Goal: Contribute content: Contribute content

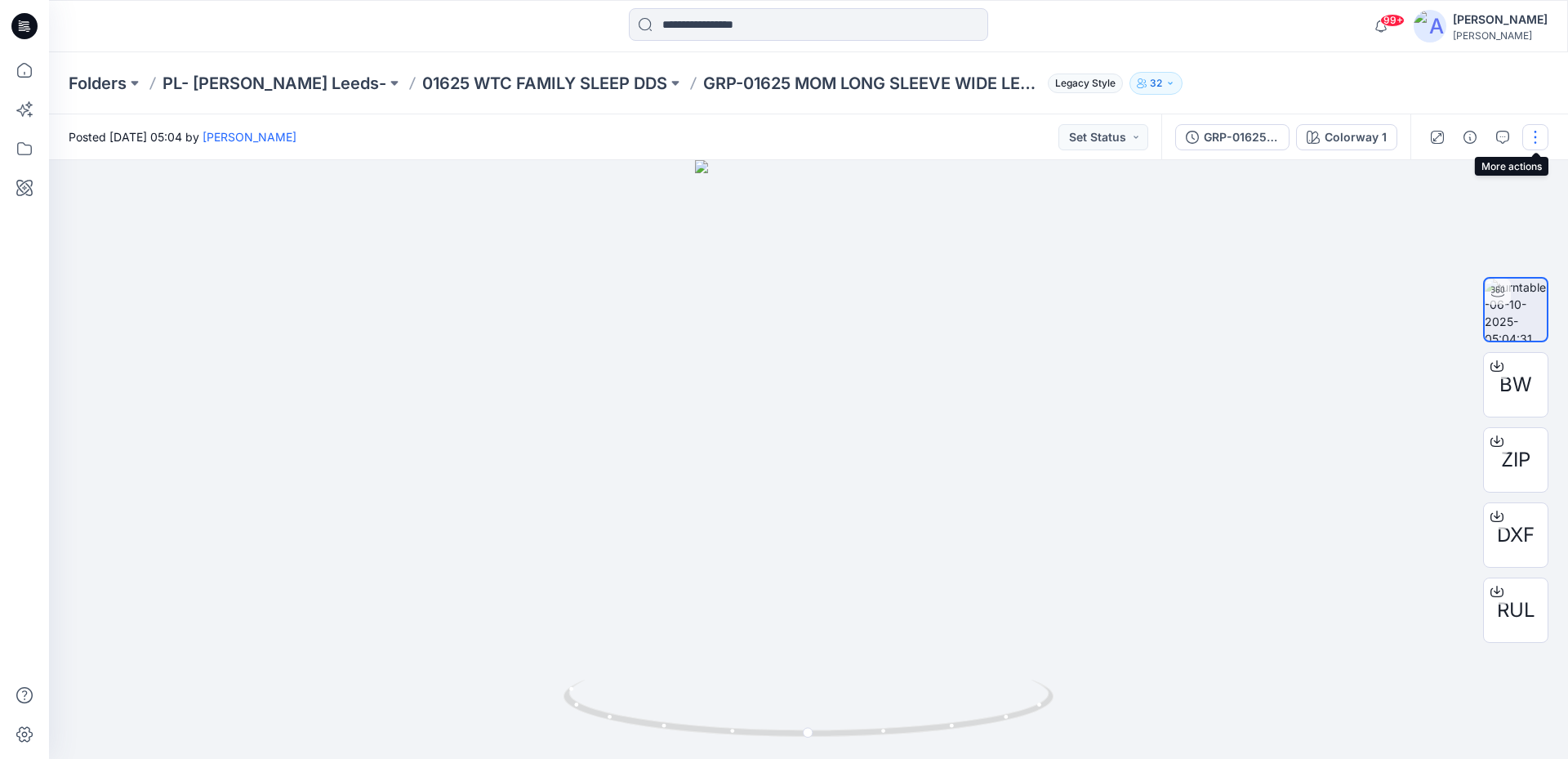
click at [1534, 126] on button "button" at bounding box center [1536, 137] width 26 height 26
click at [1506, 135] on icon "button" at bounding box center [1502, 136] width 13 height 13
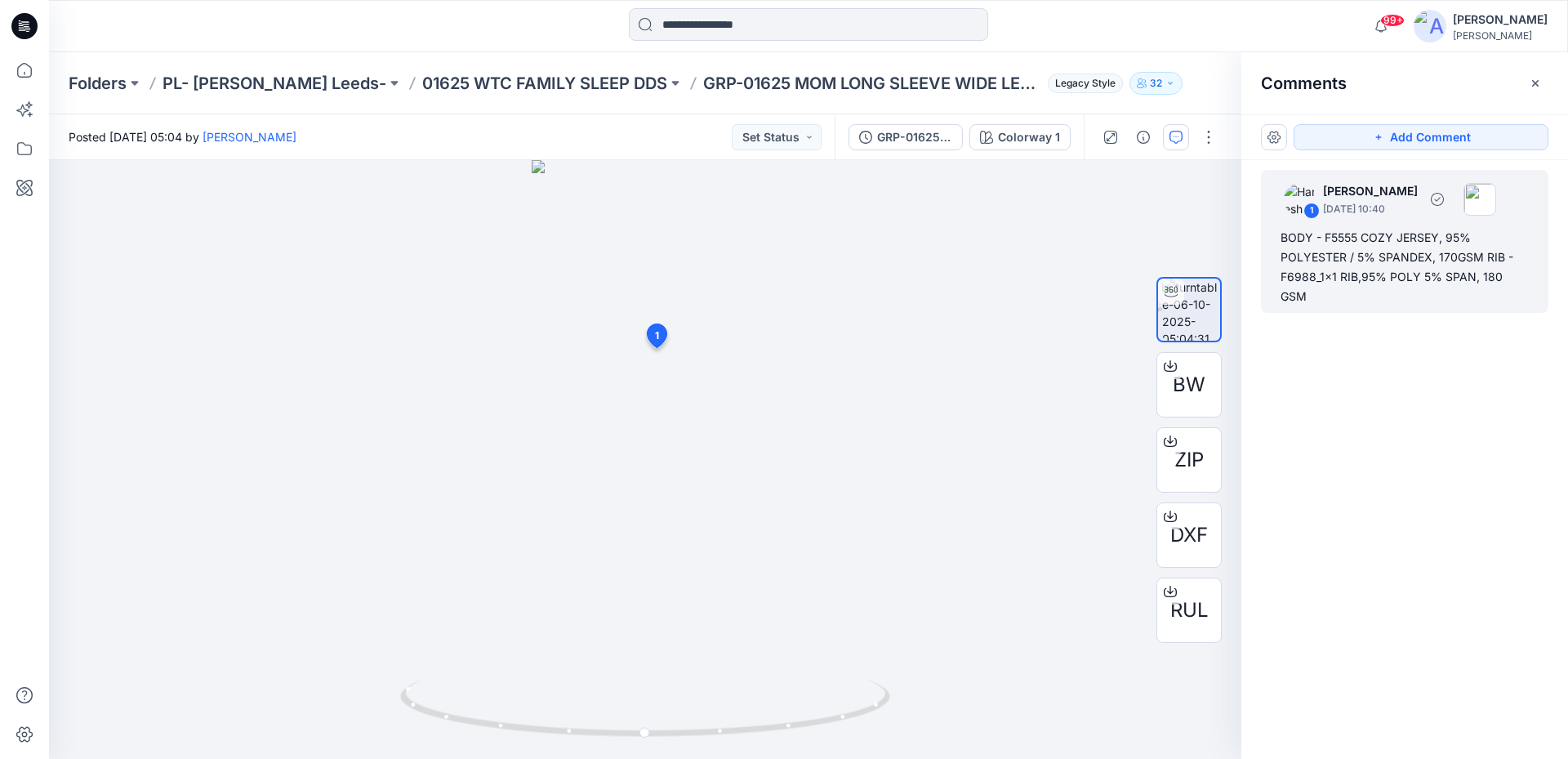
click at [1359, 236] on div "BODY - F5555 COZY JERSEY, 95% POLYESTER / 5% SPANDEX, 170GSM RIB - F6988_1x1 RI…" at bounding box center [1405, 267] width 249 height 78
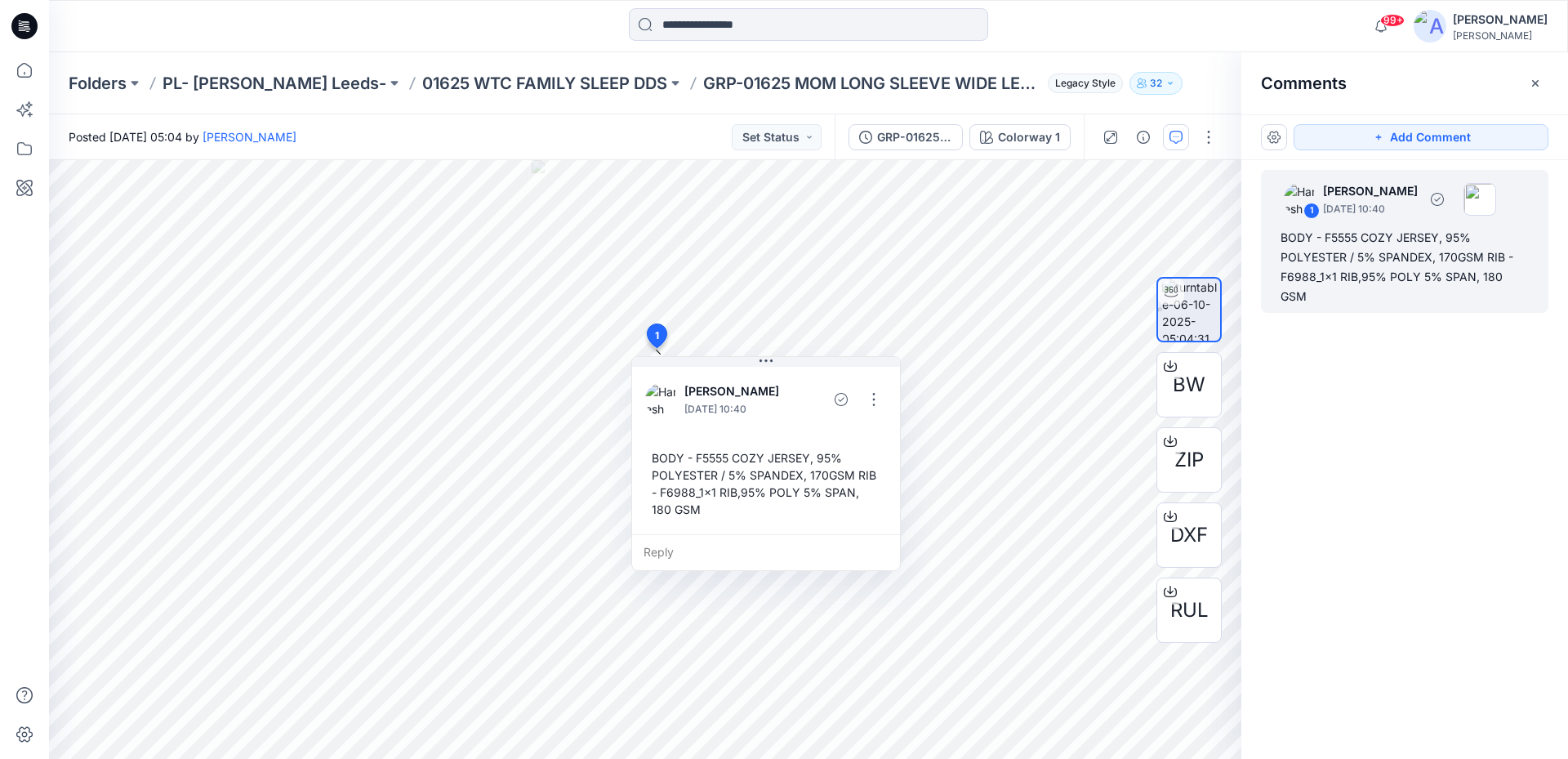
click at [1316, 239] on div "BODY - F5555 COZY JERSEY, 95% POLYESTER / 5% SPANDEX, 170GSM RIB - F6988_1x1 RI…" at bounding box center [1405, 267] width 249 height 78
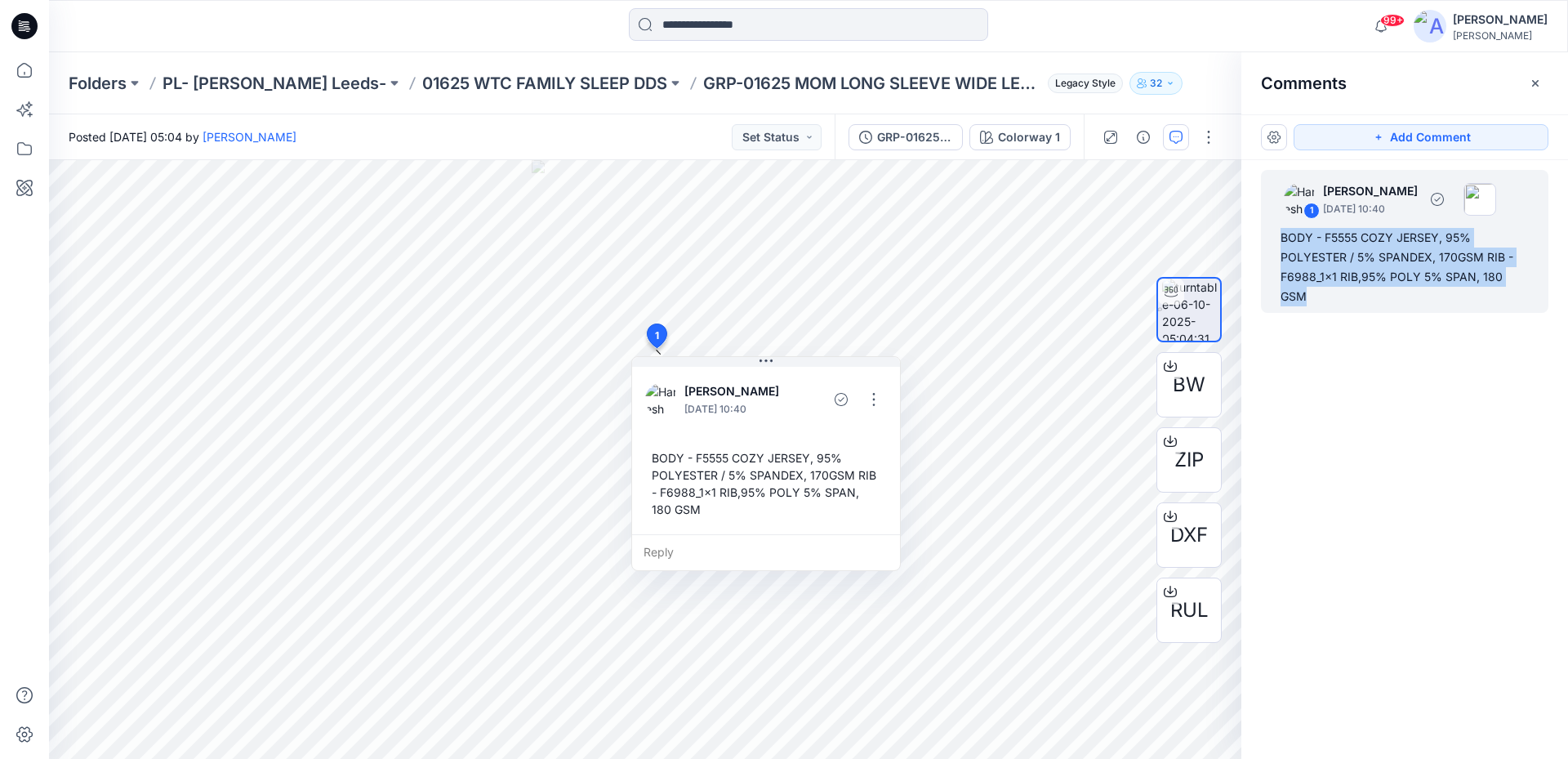
click at [1316, 239] on div "BODY - F5555 COZY JERSEY, 95% POLYESTER / 5% SPANDEX, 170GSM RIB - F6988_1x1 RI…" at bounding box center [1405, 267] width 249 height 78
copy div "BODY - F5555 COZY JERSEY, 95% POLYESTER / 5% SPANDEX, 170GSM RIB - F6988_1x1 RI…"
click at [1540, 81] on icon "button" at bounding box center [1535, 82] width 13 height 13
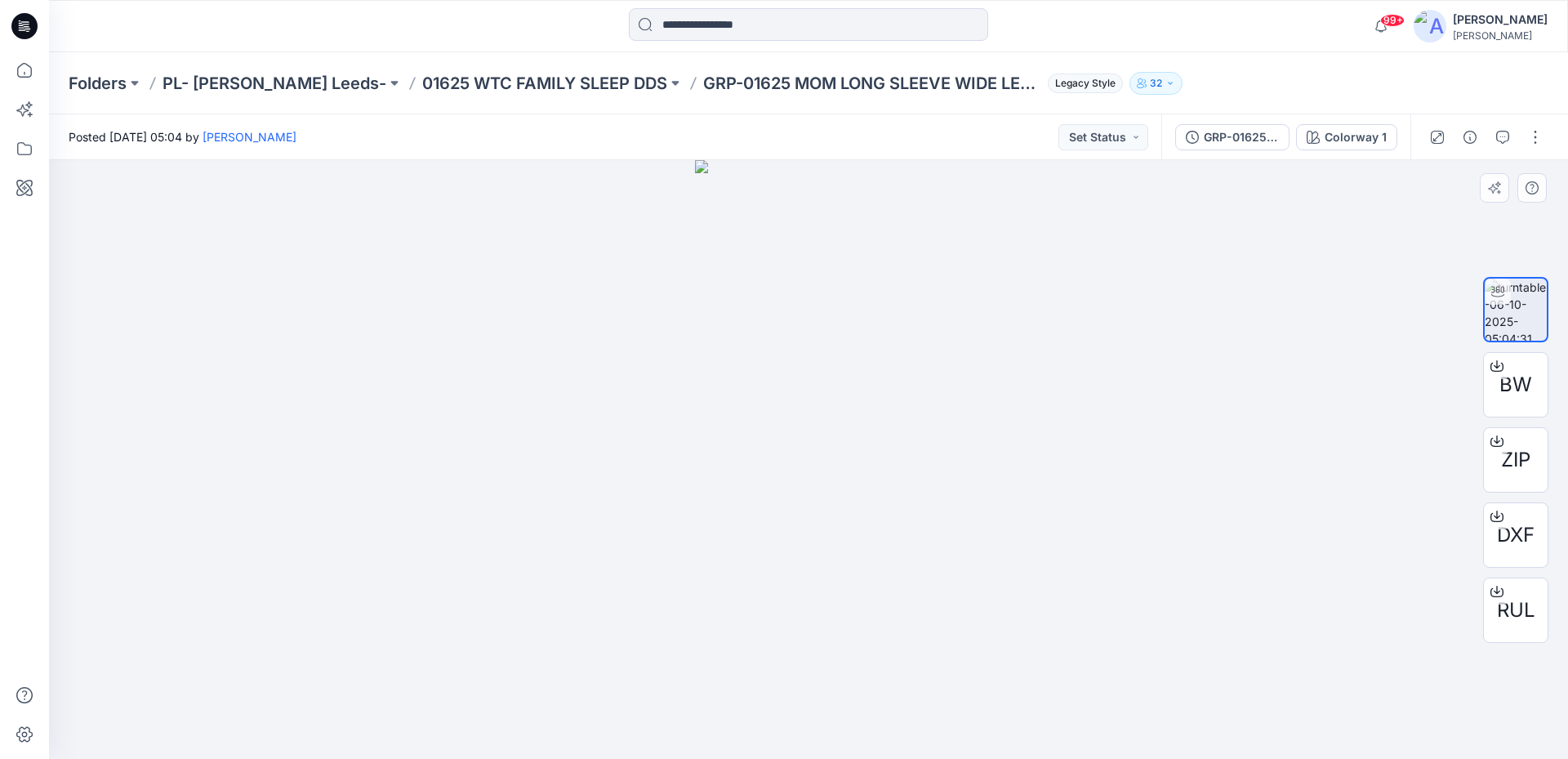
click at [1094, 265] on div at bounding box center [808, 458] width 1519 height 598
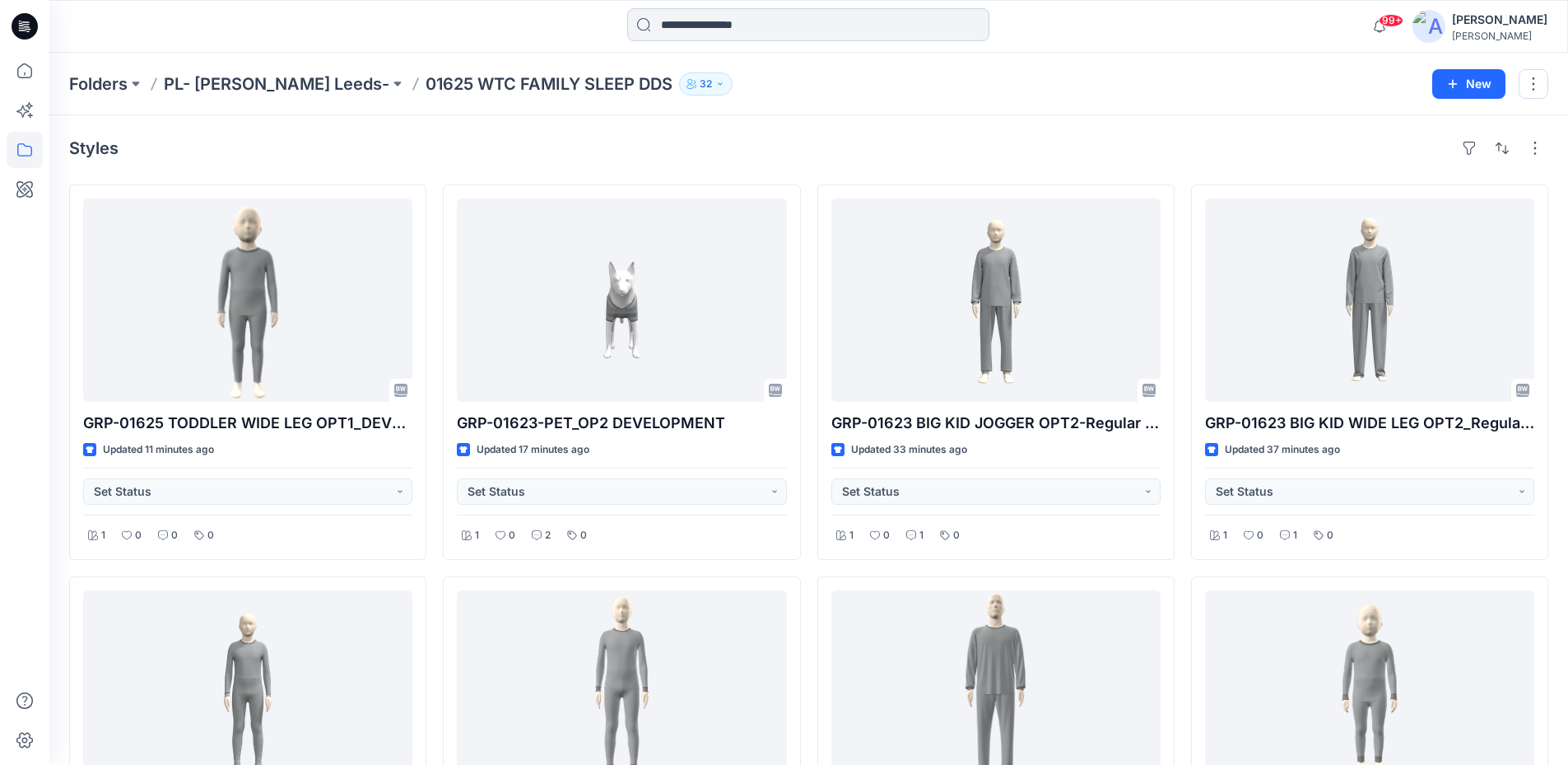
scroll to position [3235, 0]
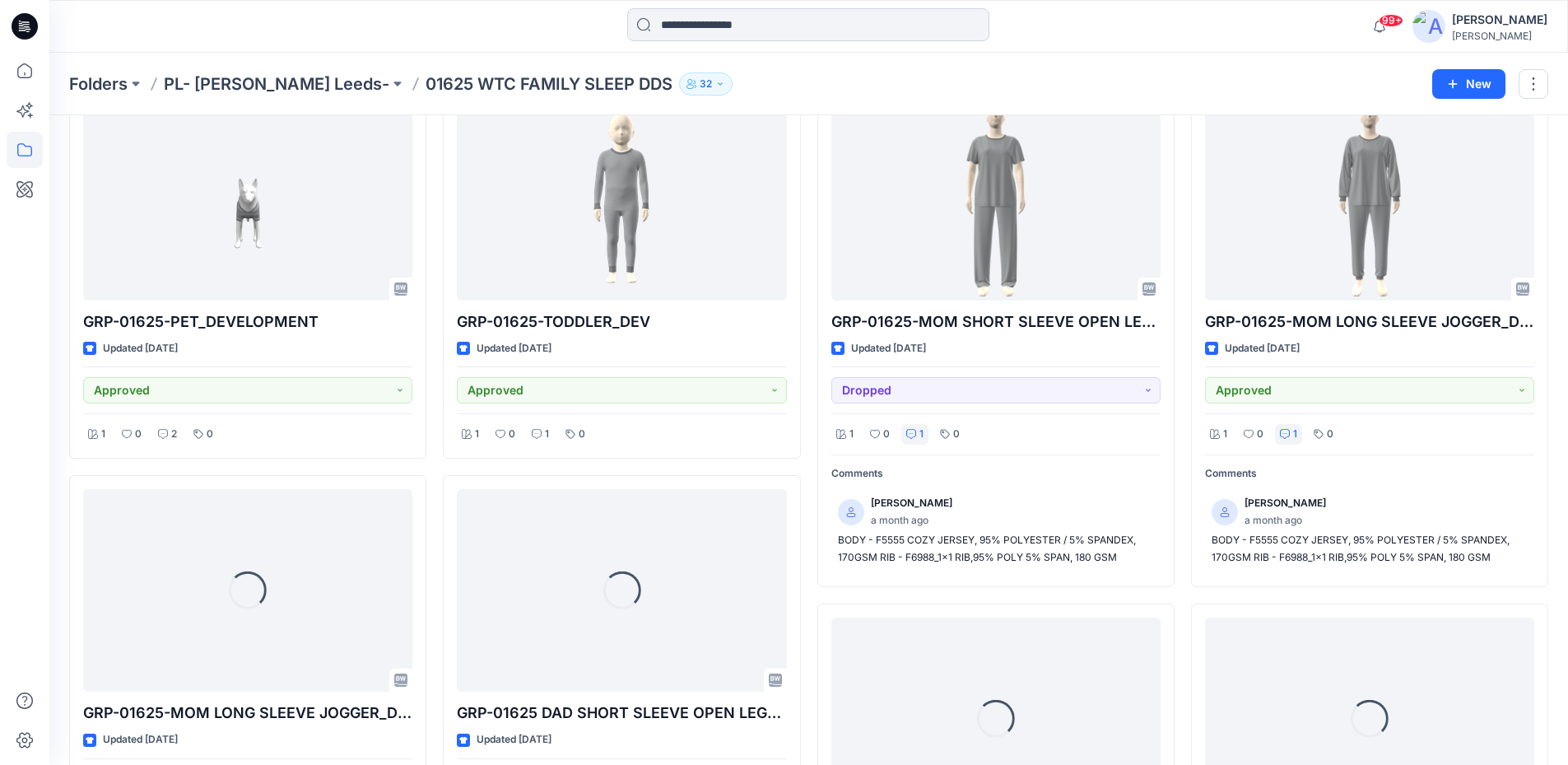
click at [810, 28] on input at bounding box center [807, 24] width 362 height 33
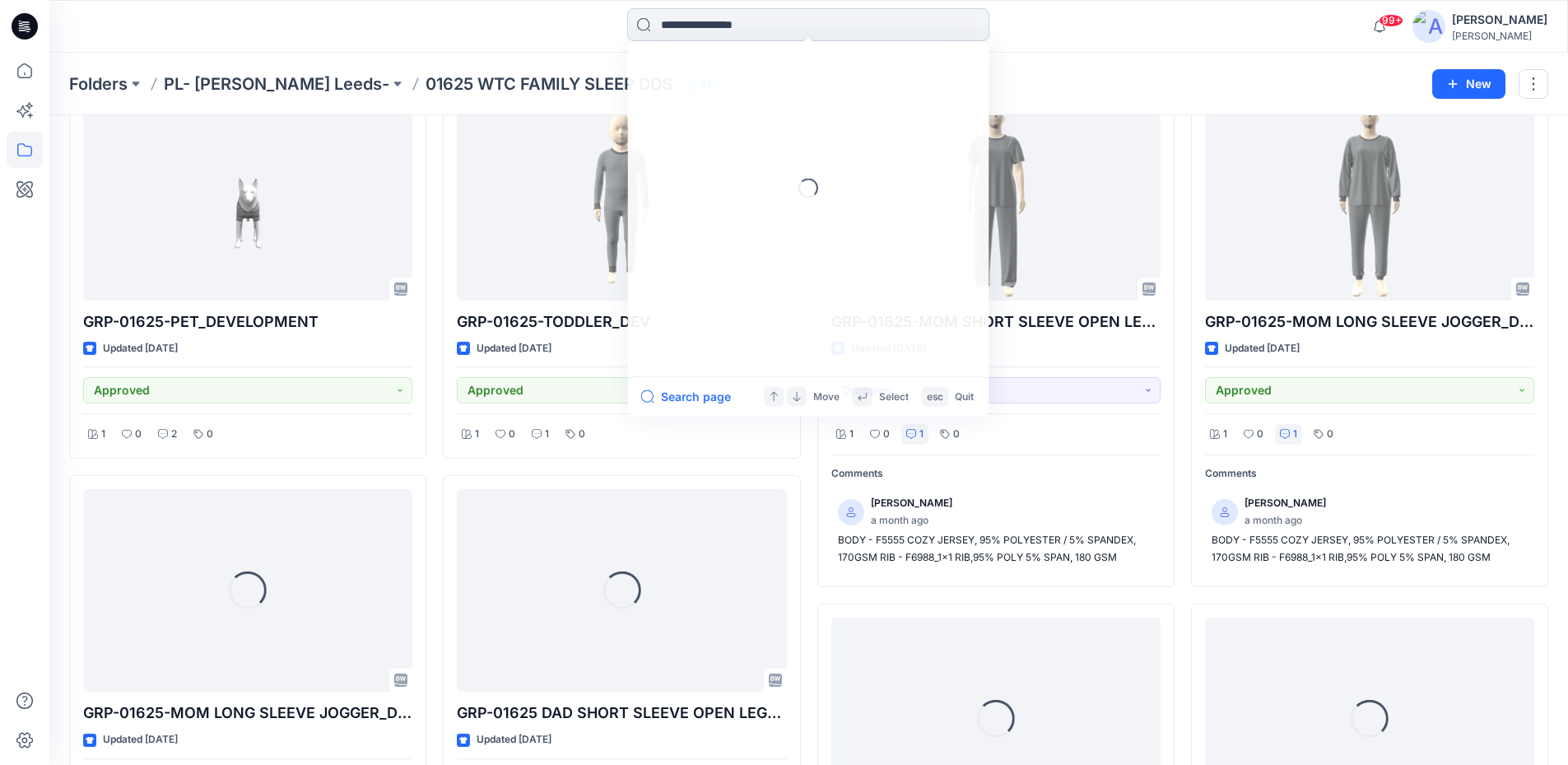
paste input "**********"
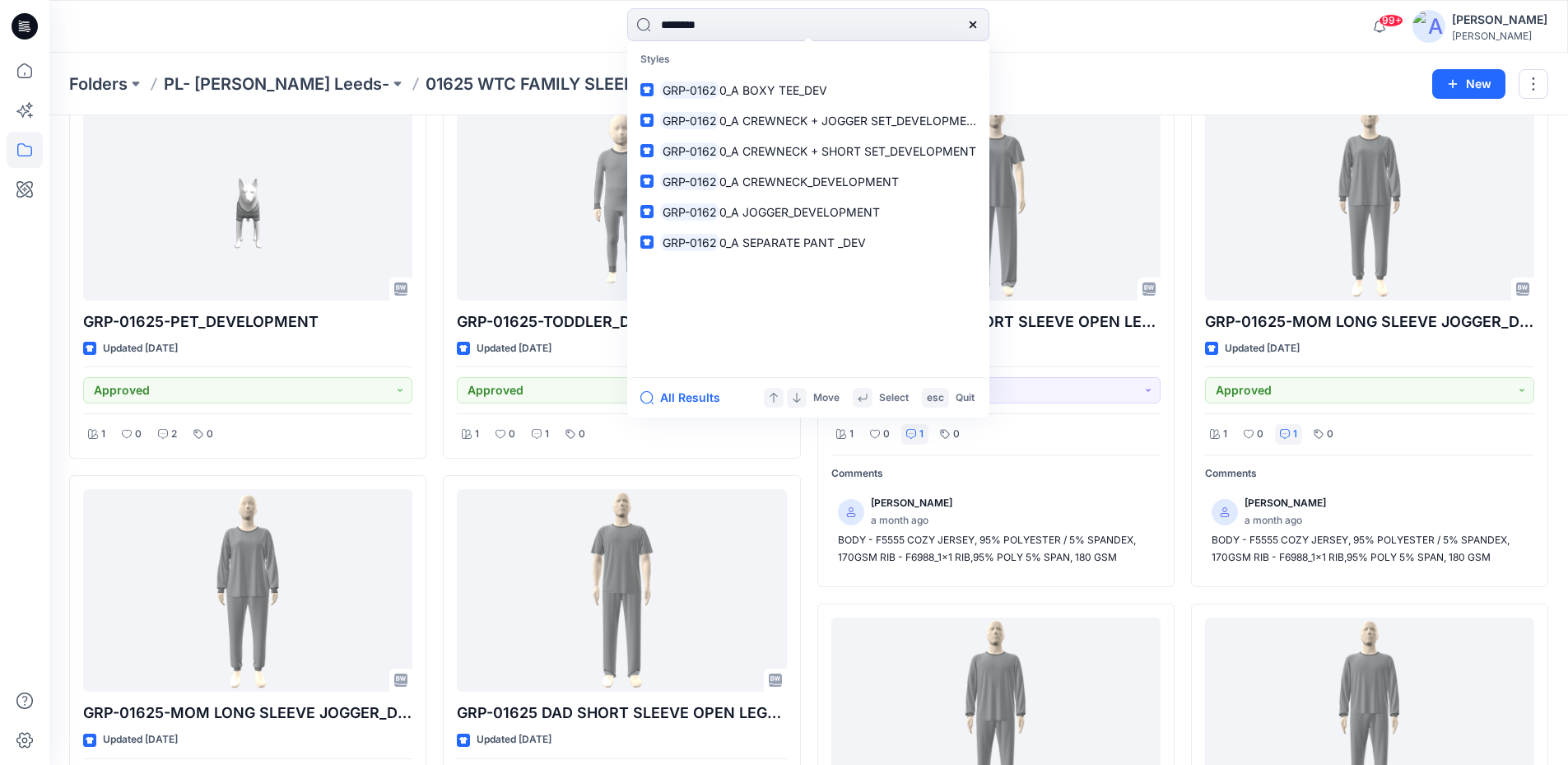
type input "********"
click at [497, 11] on div "******** Styles GRP-0162 0_A BOXY TEE_DEV GRP-0162 0_A CREWNECK + JOGGER SET_DE…" at bounding box center [808, 26] width 759 height 37
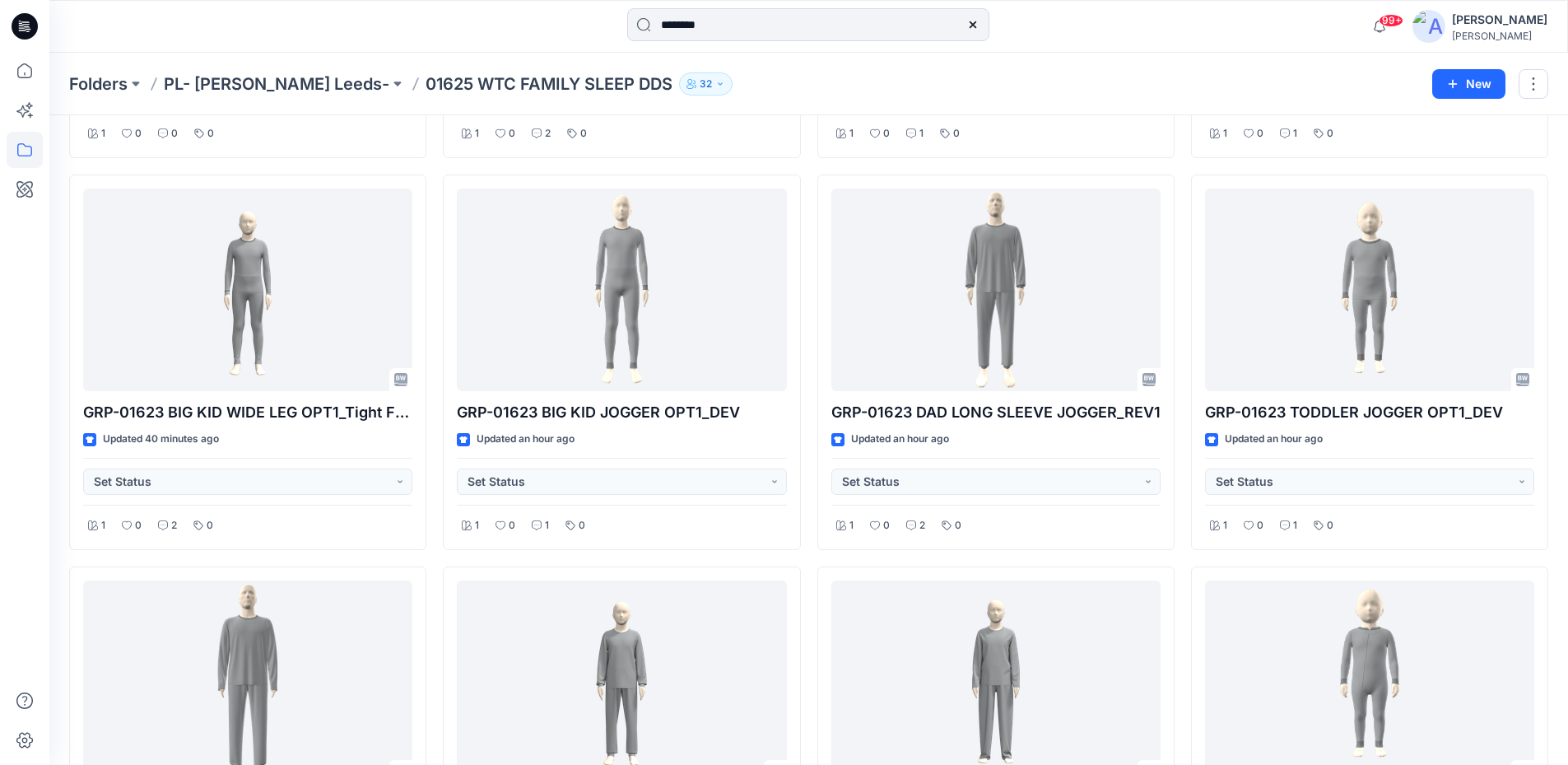
scroll to position [0, 0]
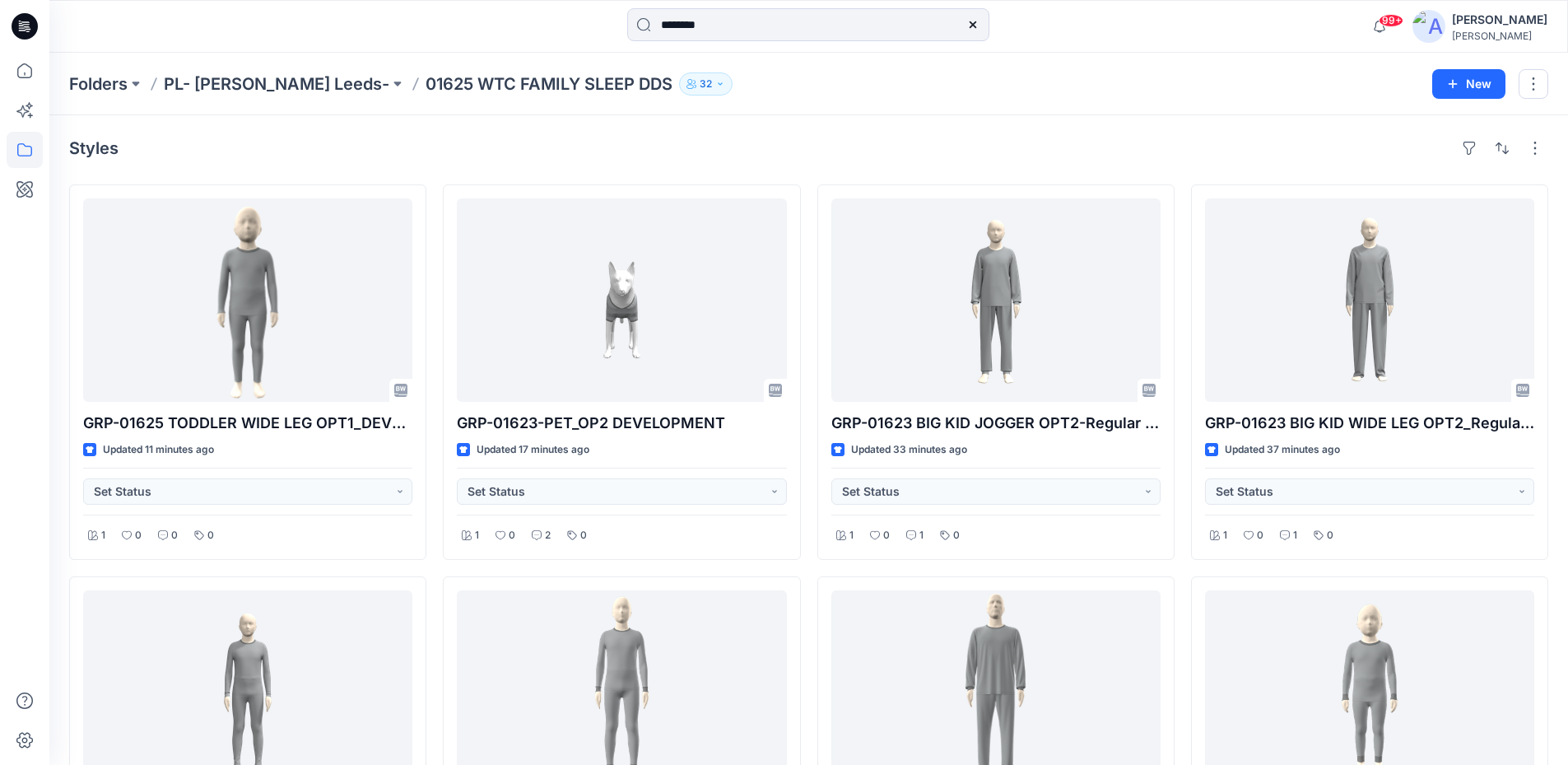
click at [239, 69] on div "Folders PL- Richards Leeds- 01625 WTC FAMILY SLEEP DDS 32 New" at bounding box center [808, 83] width 1519 height 62
click at [255, 89] on p "PL- [PERSON_NAME] Leeds-" at bounding box center [276, 83] width 226 height 23
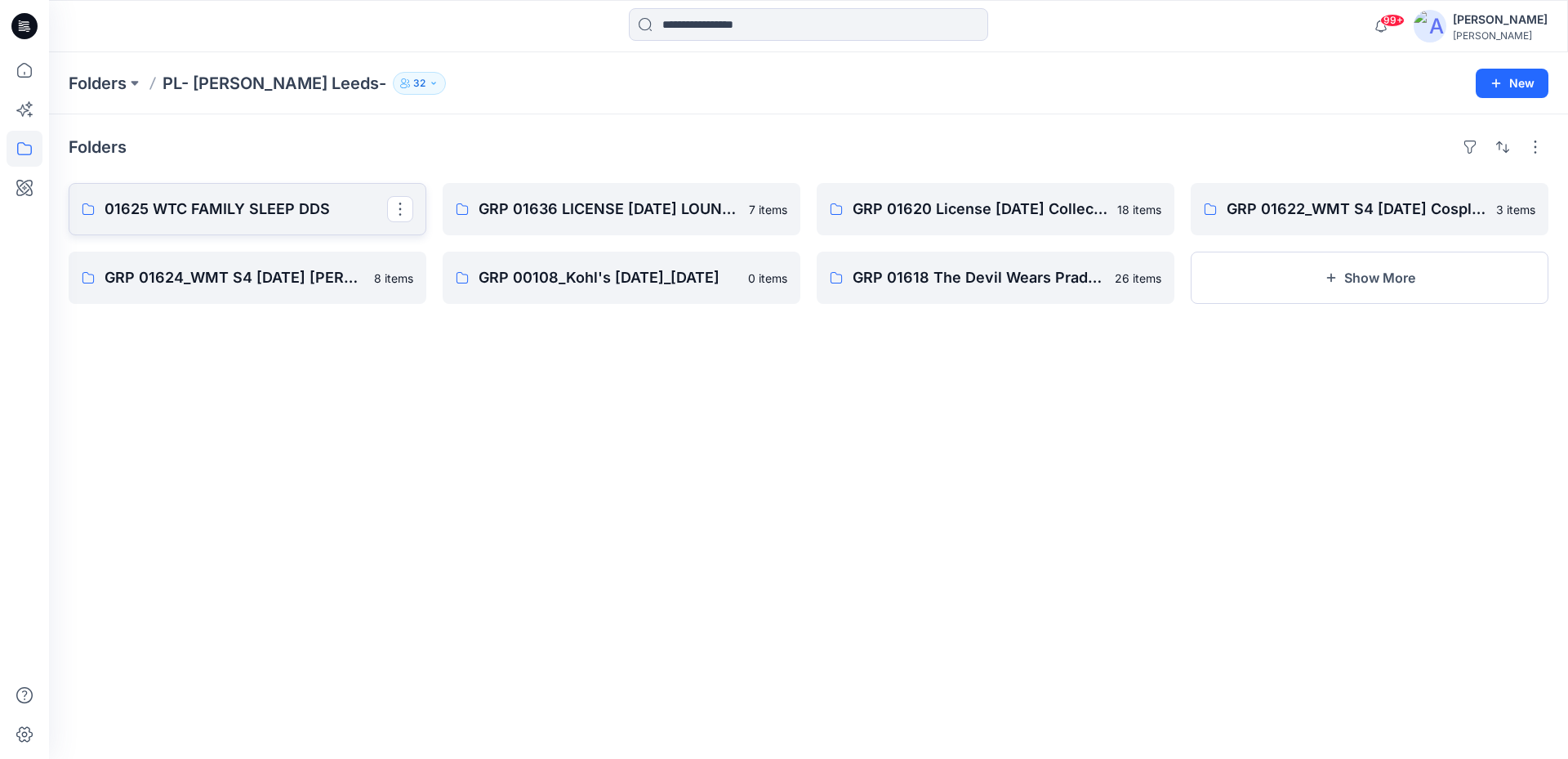
click at [271, 216] on p "01625 WTC FAMILY SLEEP DDS" at bounding box center [246, 209] width 283 height 23
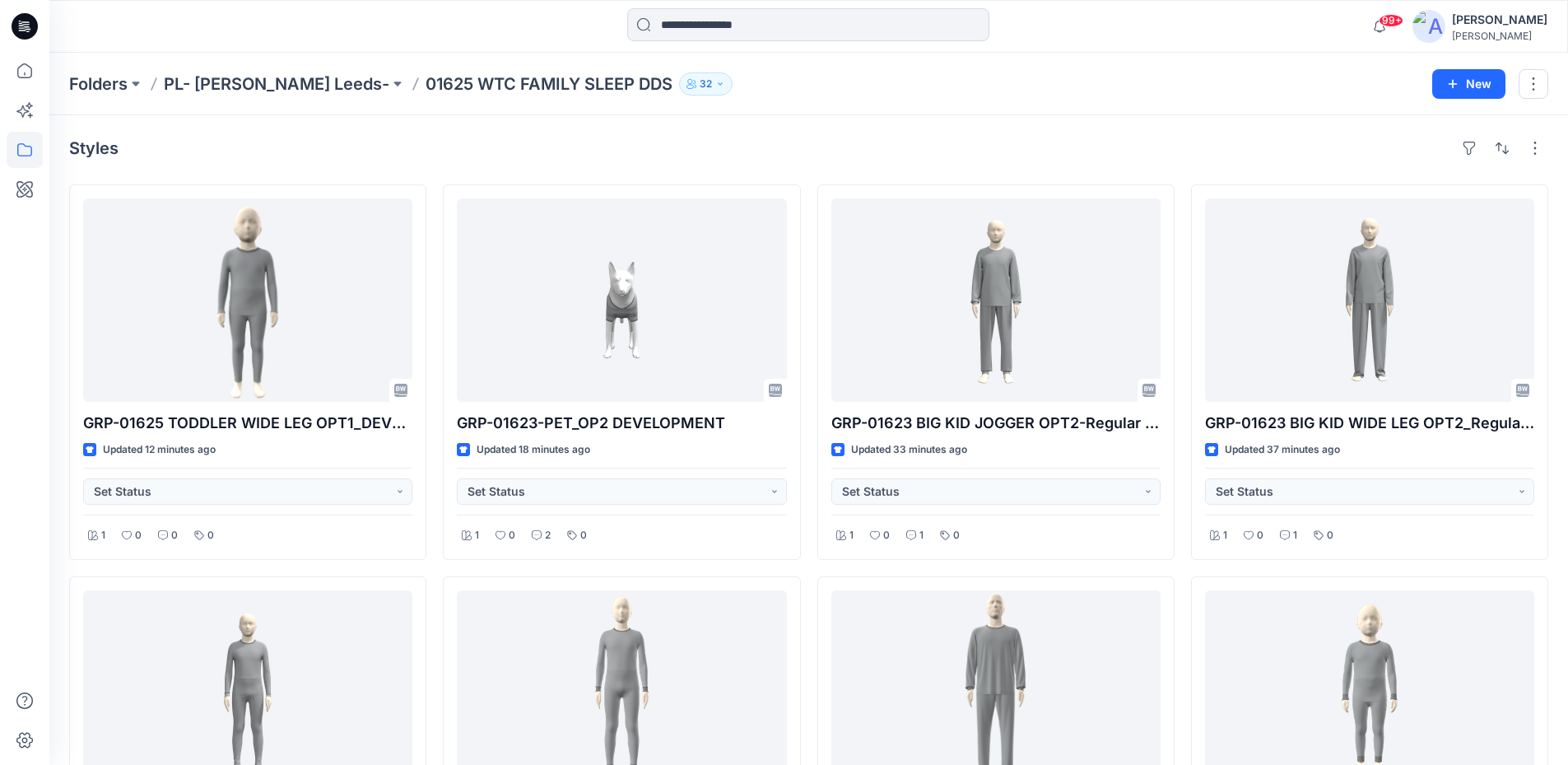
click at [970, 90] on div "Folders PL- Richards Leeds- 01625 WTC FAMILY SLEEP DDS 32" at bounding box center [744, 83] width 1351 height 23
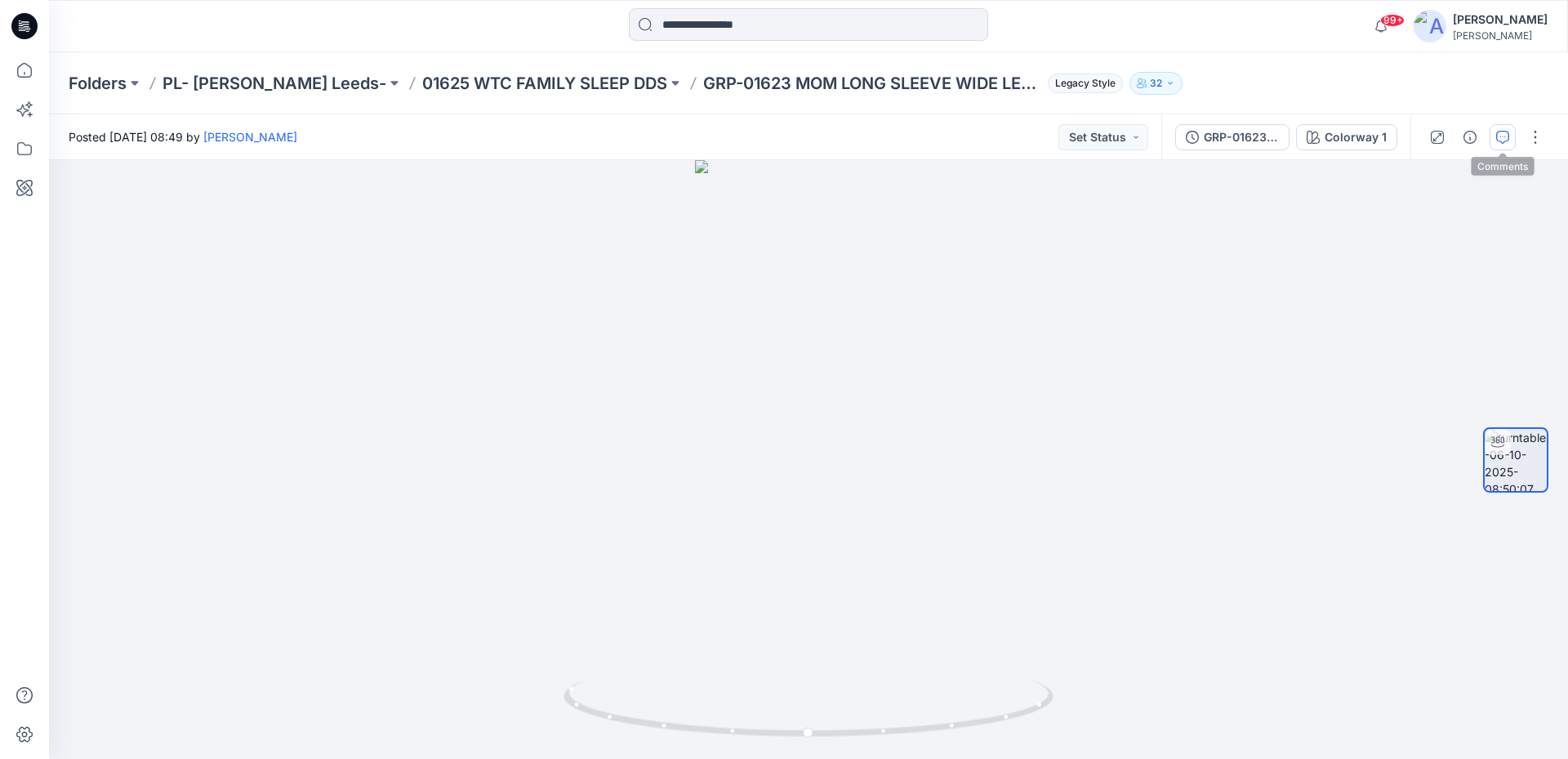
click at [1494, 137] on button "button" at bounding box center [1502, 137] width 26 height 26
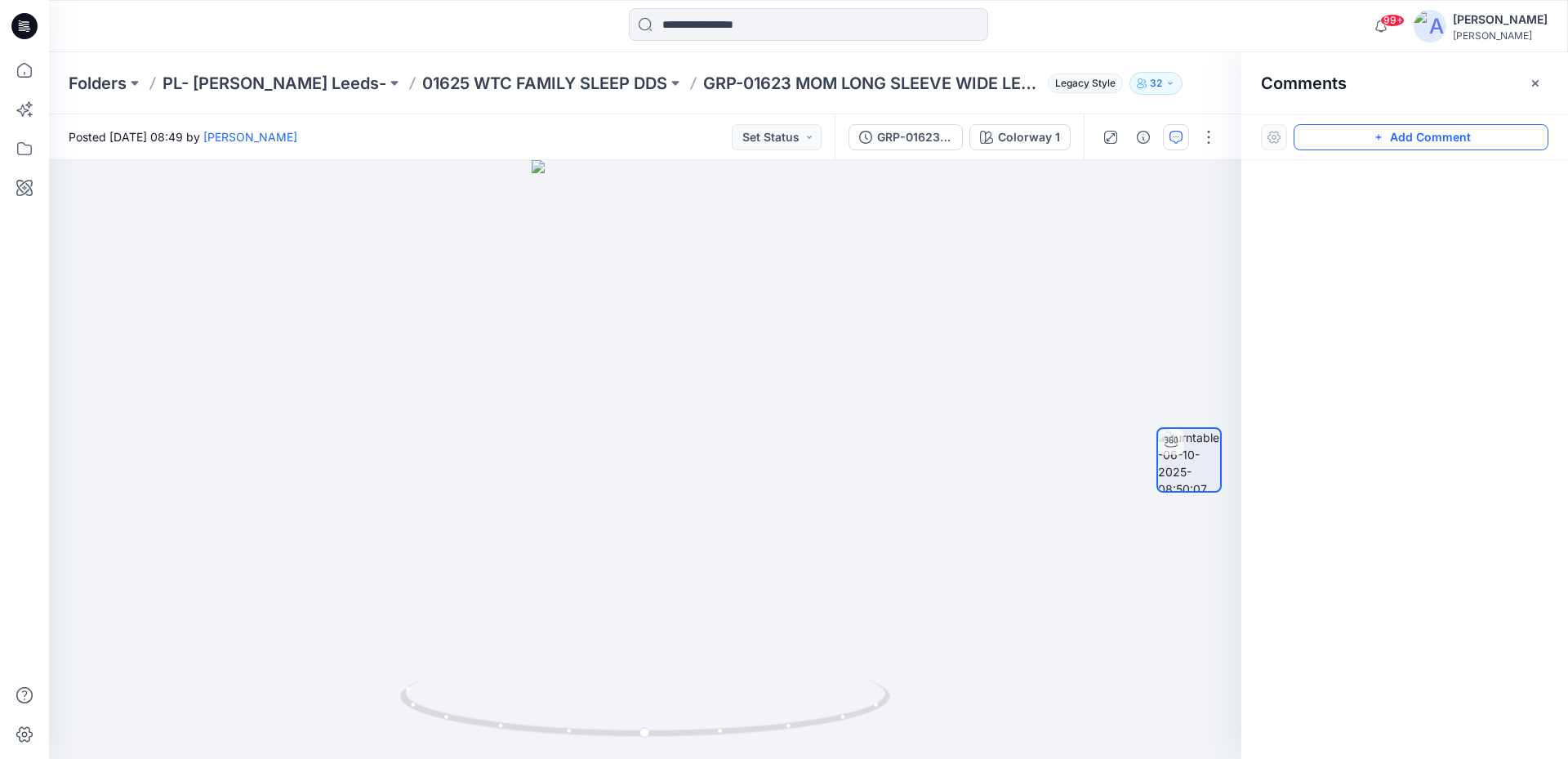
click at [1417, 135] on button "Add Comment" at bounding box center [1421, 137] width 255 height 26
click at [668, 315] on div "1" at bounding box center [645, 458] width 1193 height 598
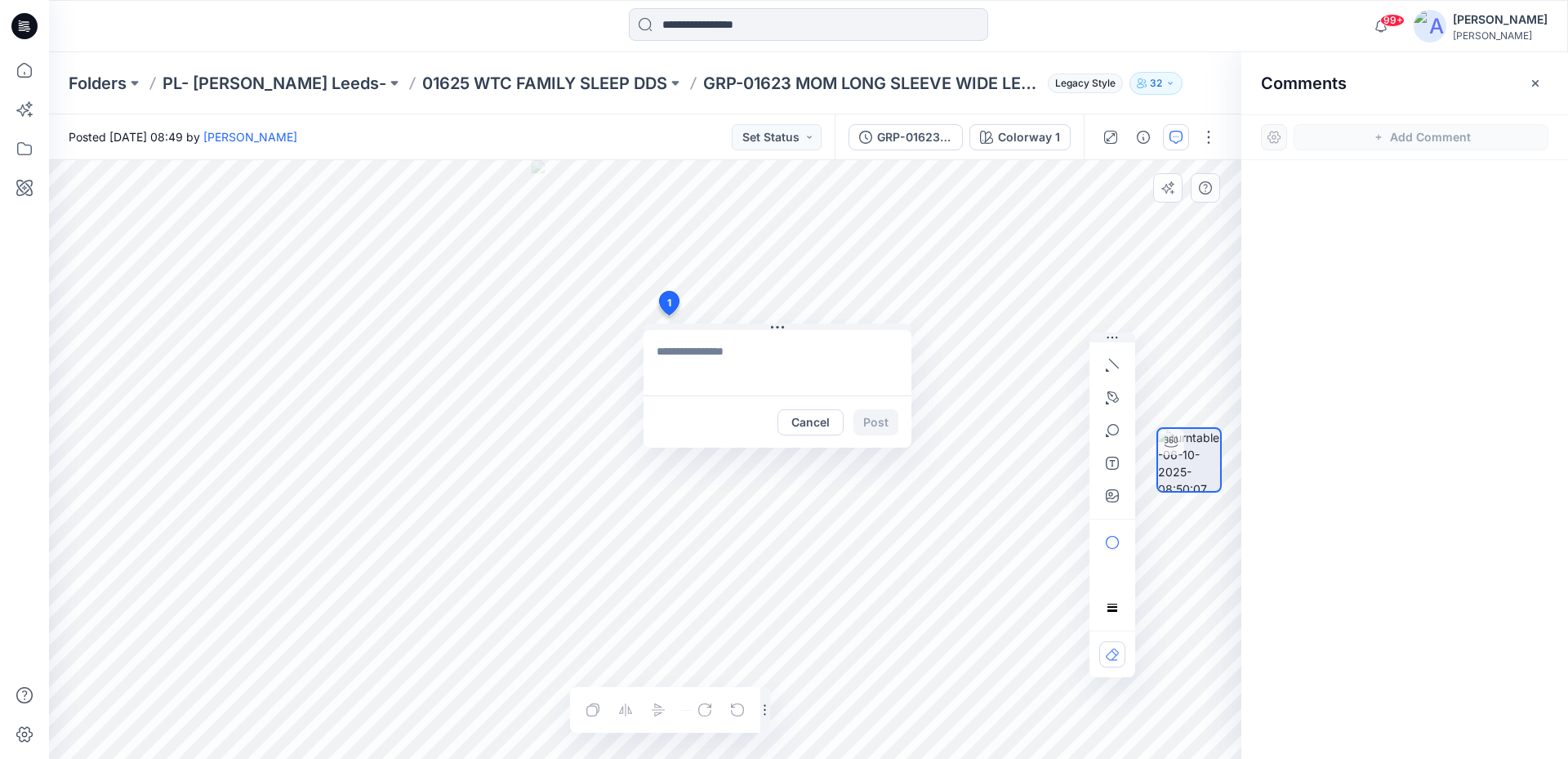
type textarea "**********"
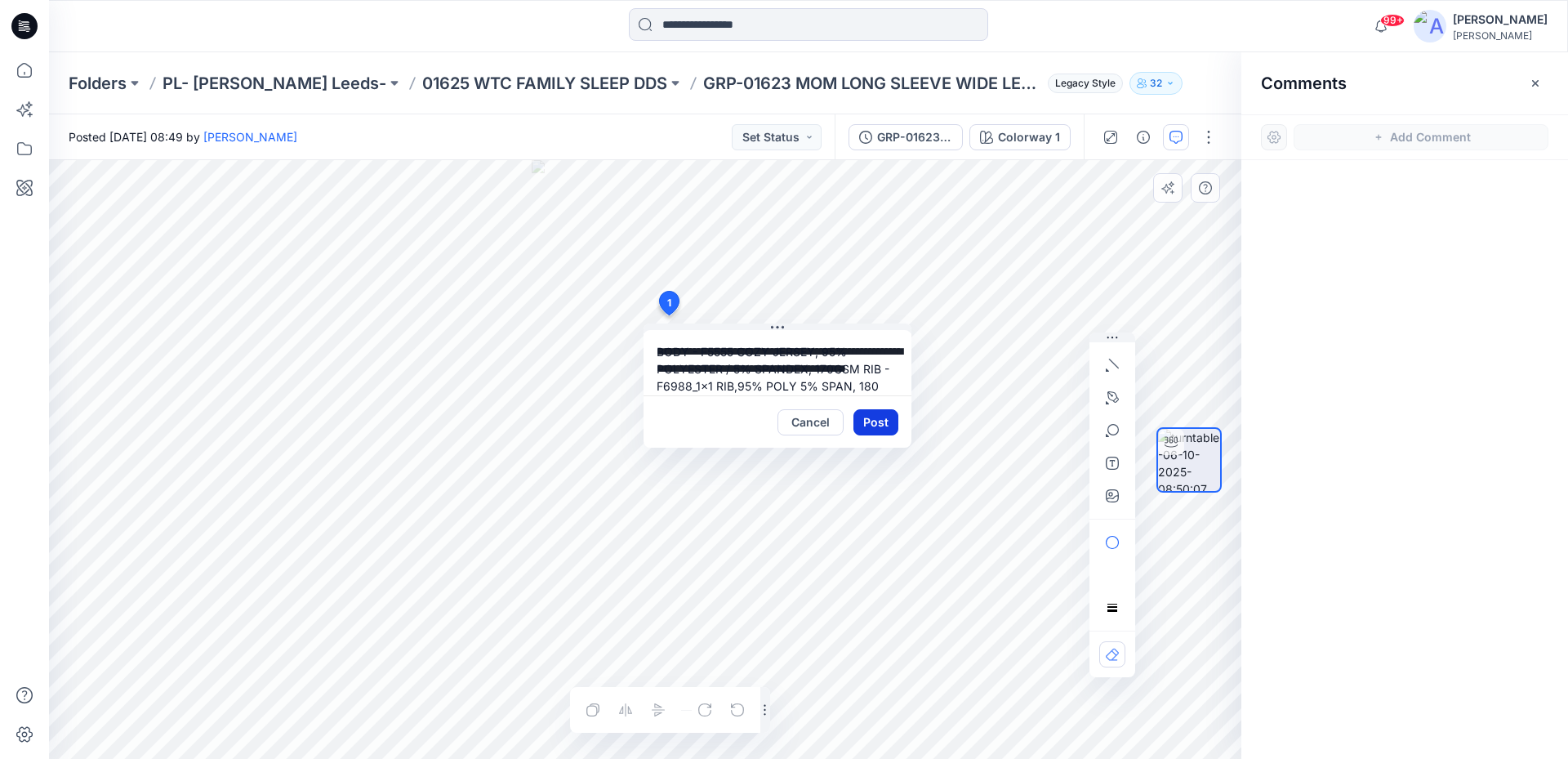
click at [883, 417] on button "Post" at bounding box center [877, 422] width 45 height 26
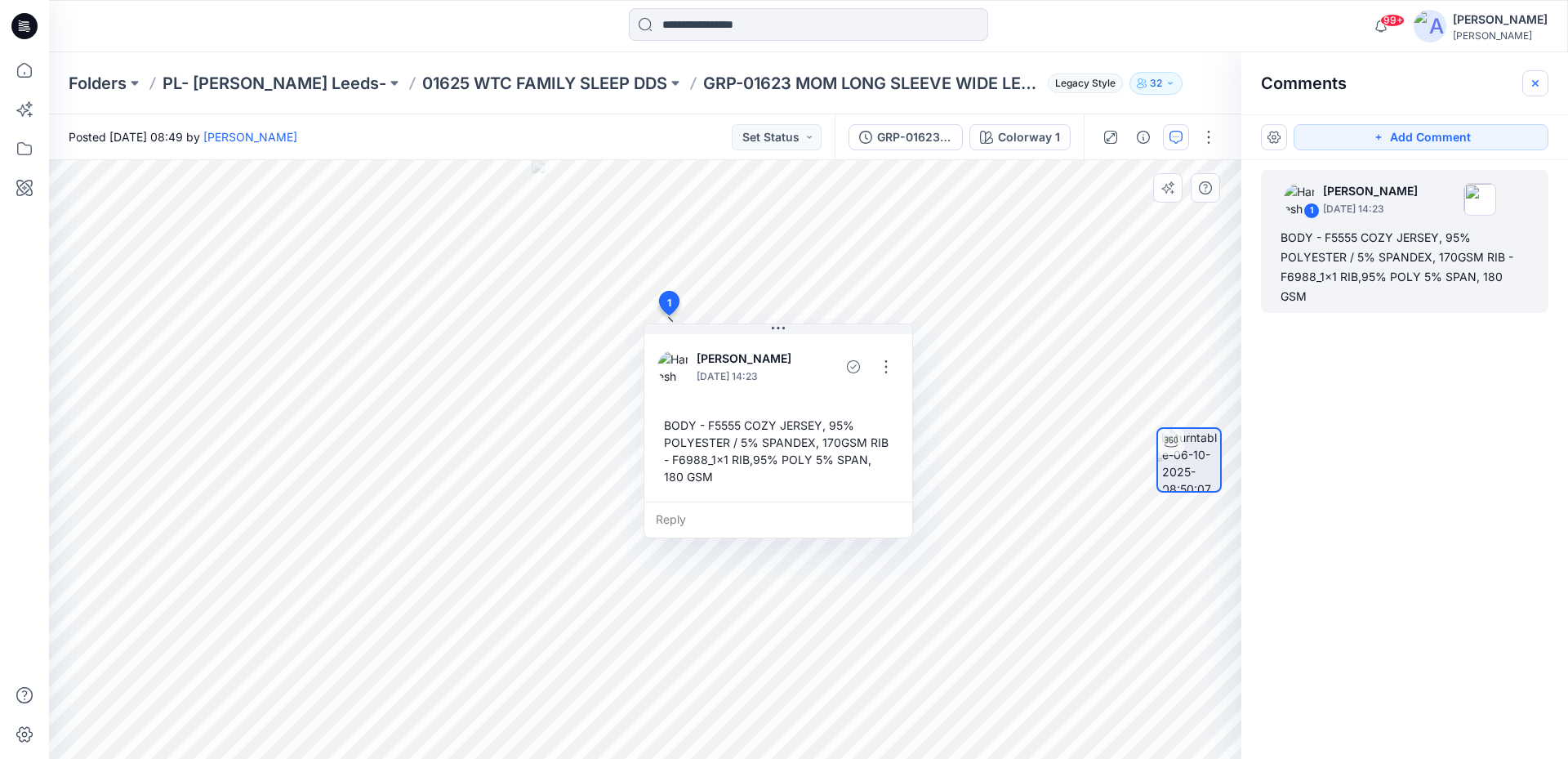
click at [1538, 90] on button "button" at bounding box center [1536, 83] width 26 height 26
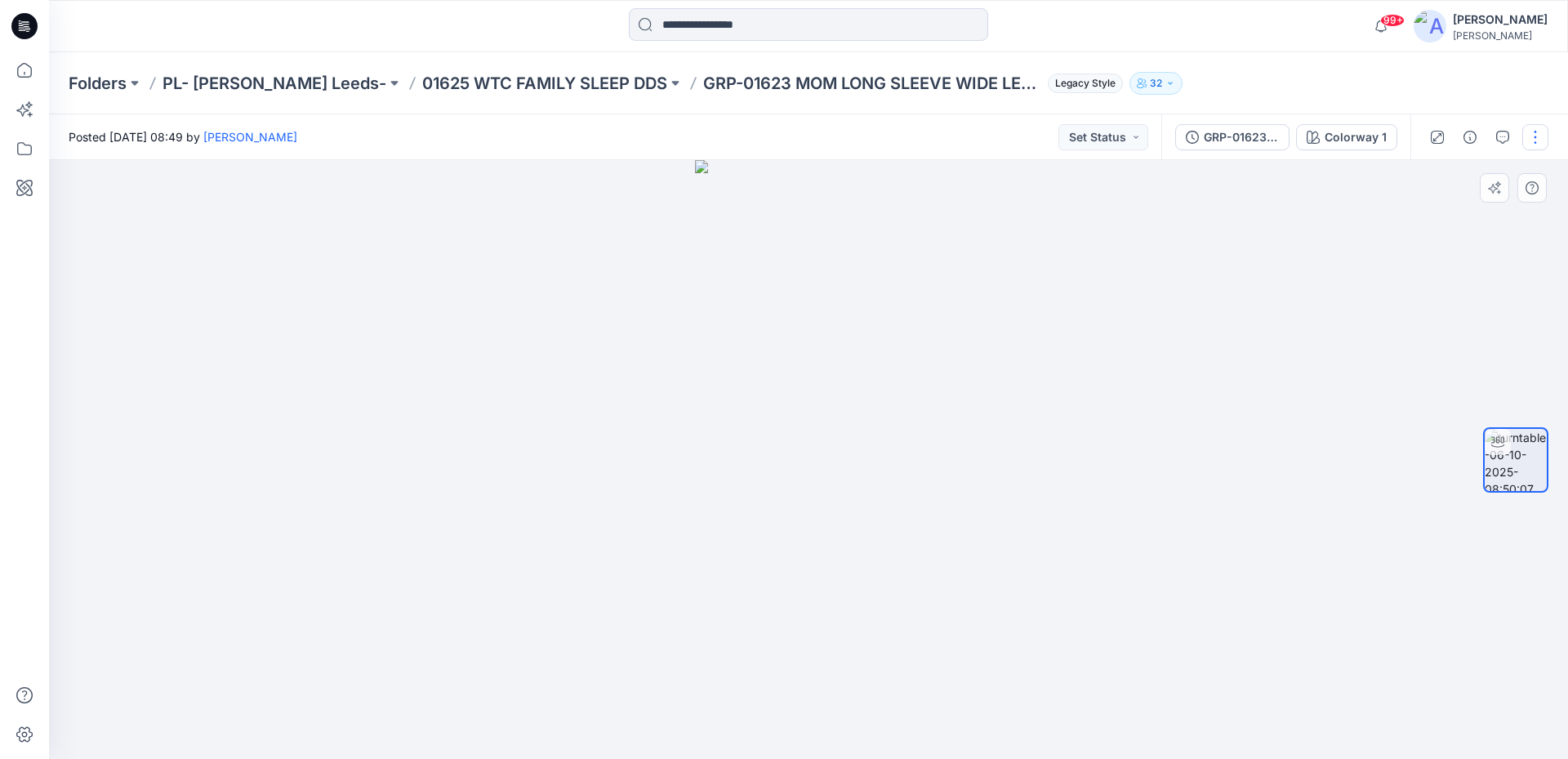
click at [1541, 134] on button "button" at bounding box center [1536, 137] width 26 height 26
click at [1462, 182] on button "Edit" at bounding box center [1466, 174] width 150 height 30
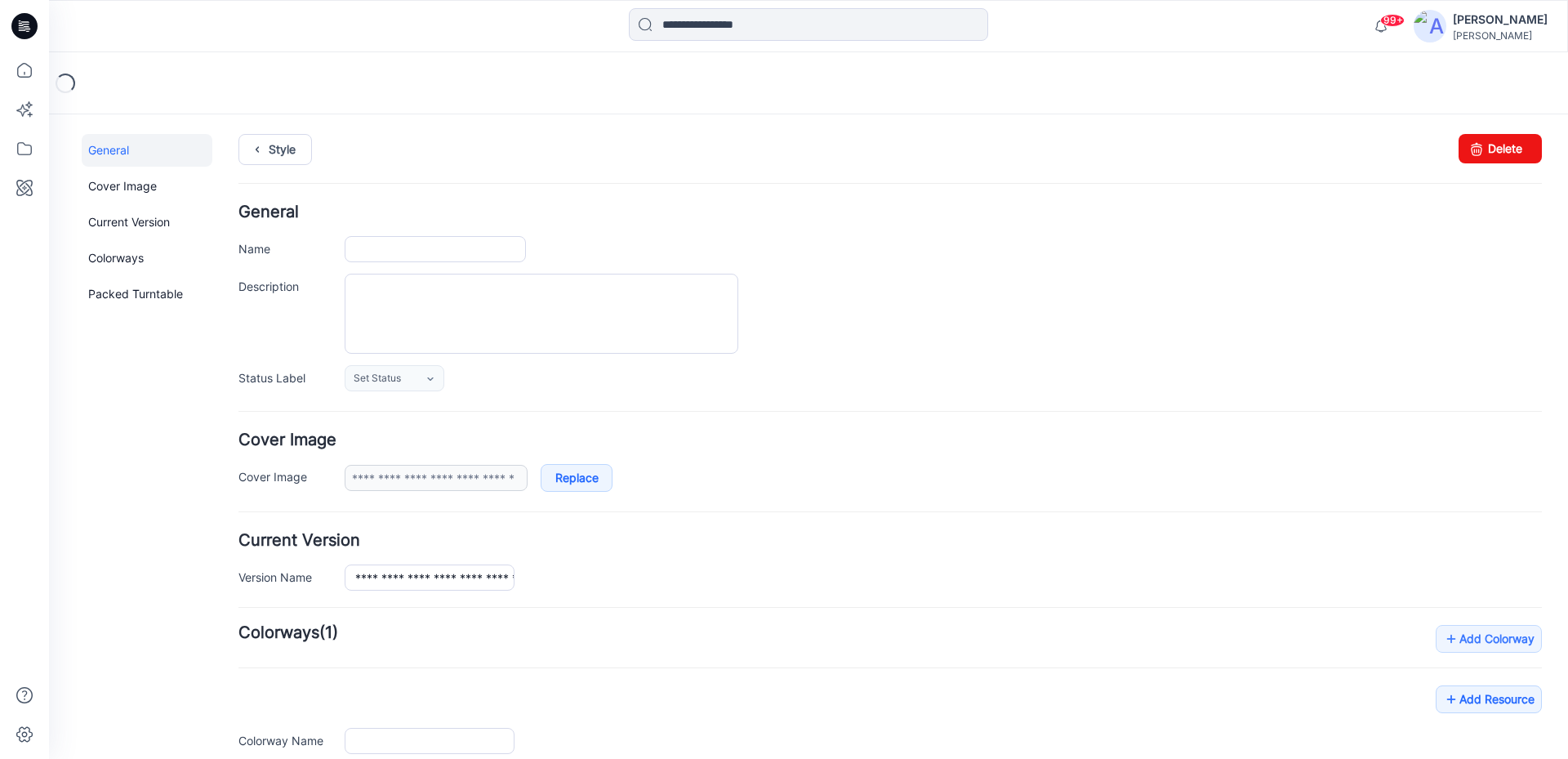
type input "**********"
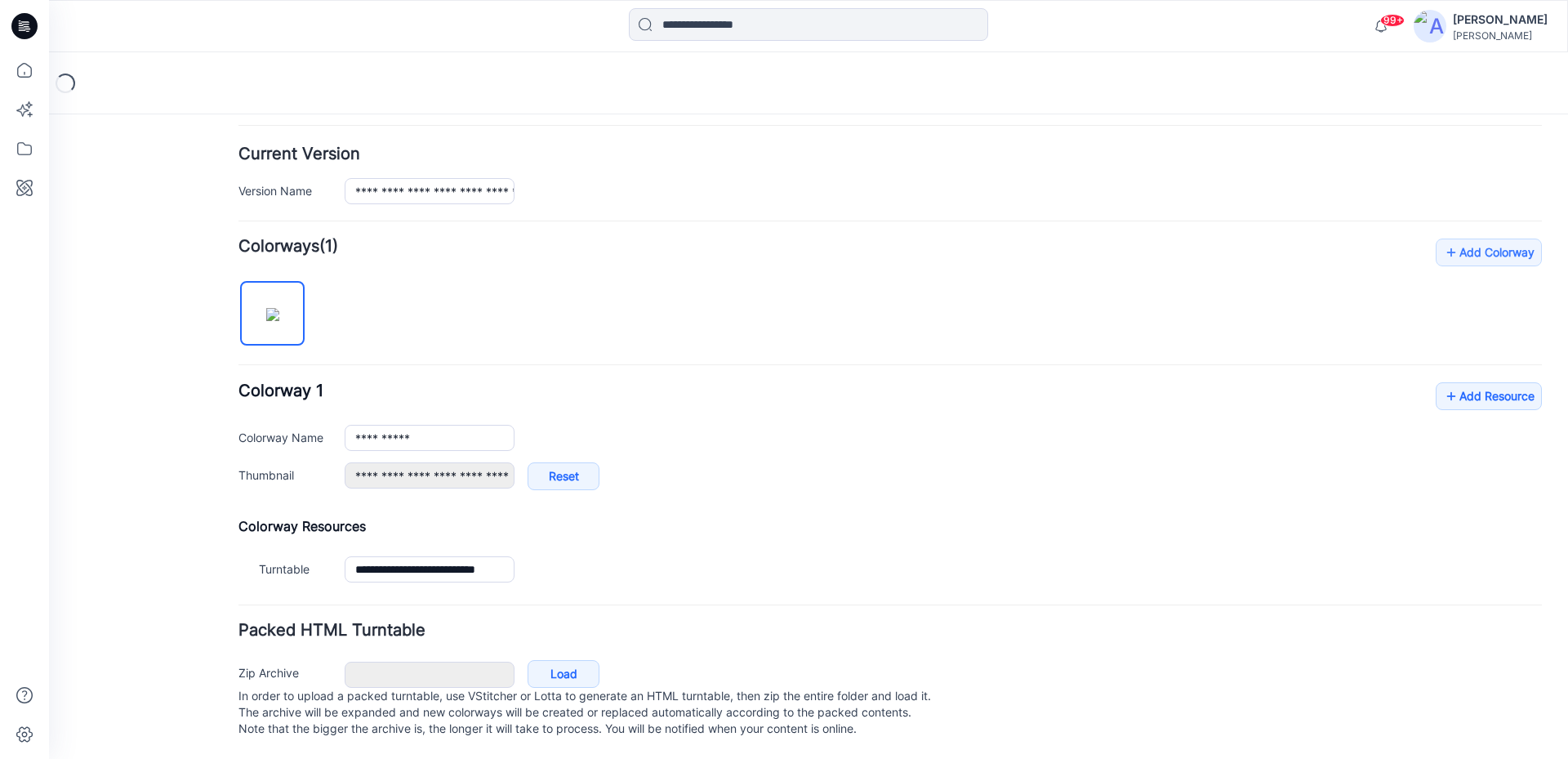
scroll to position [403, 0]
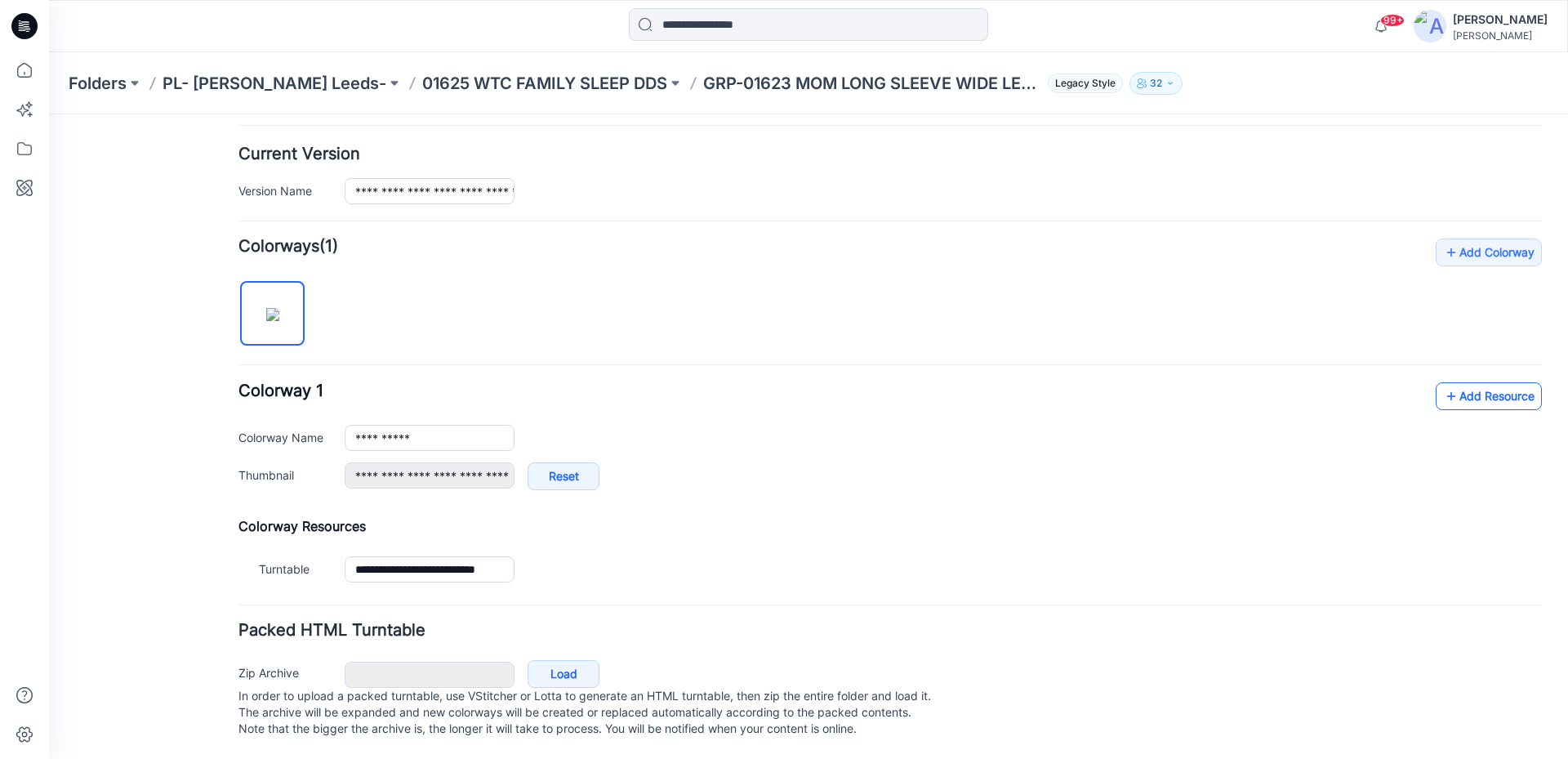
click at [1464, 390] on link "Add Resource" at bounding box center [1489, 396] width 106 height 27
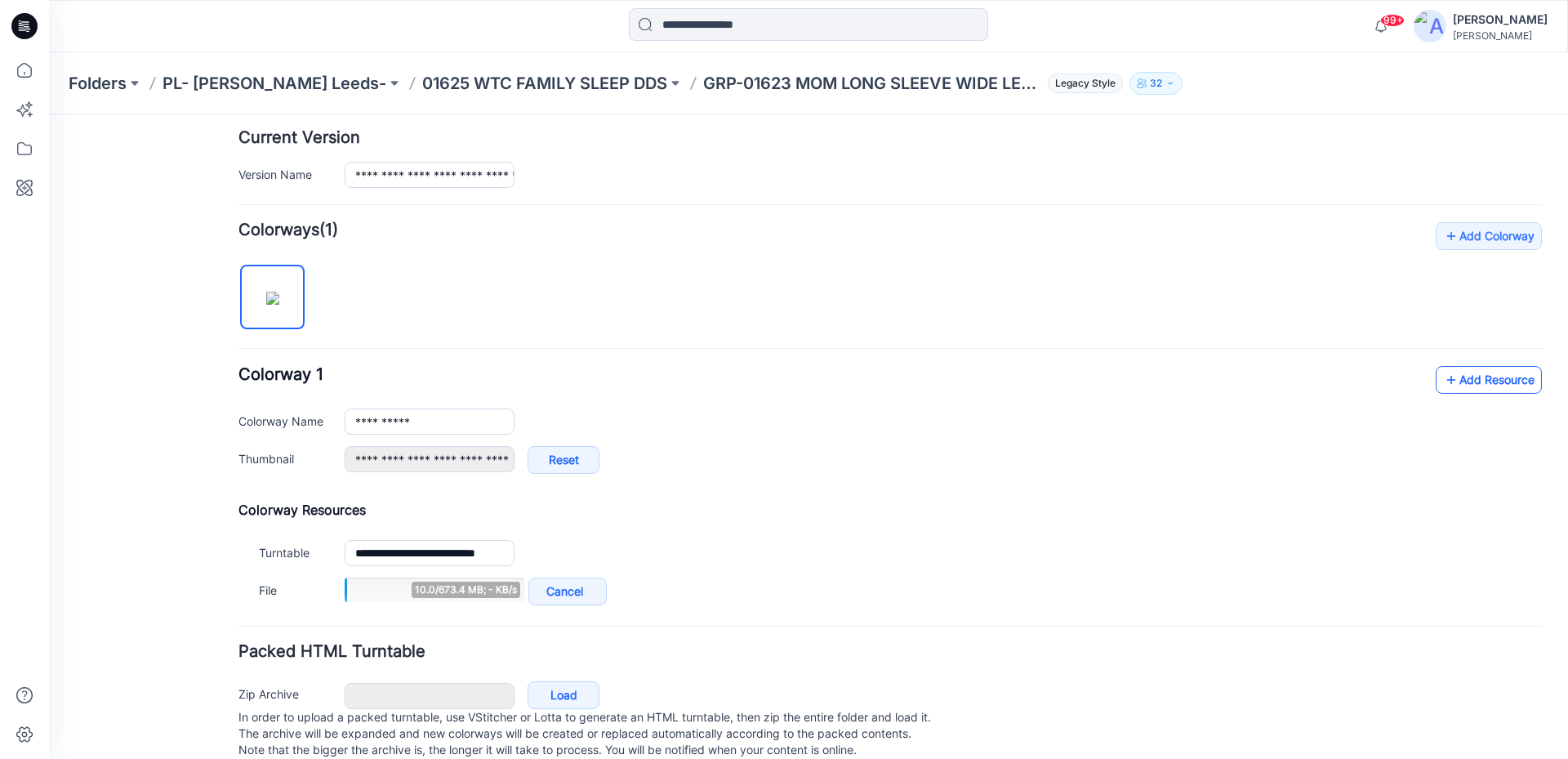
click at [1489, 371] on link "Add Resource" at bounding box center [1489, 380] width 106 height 27
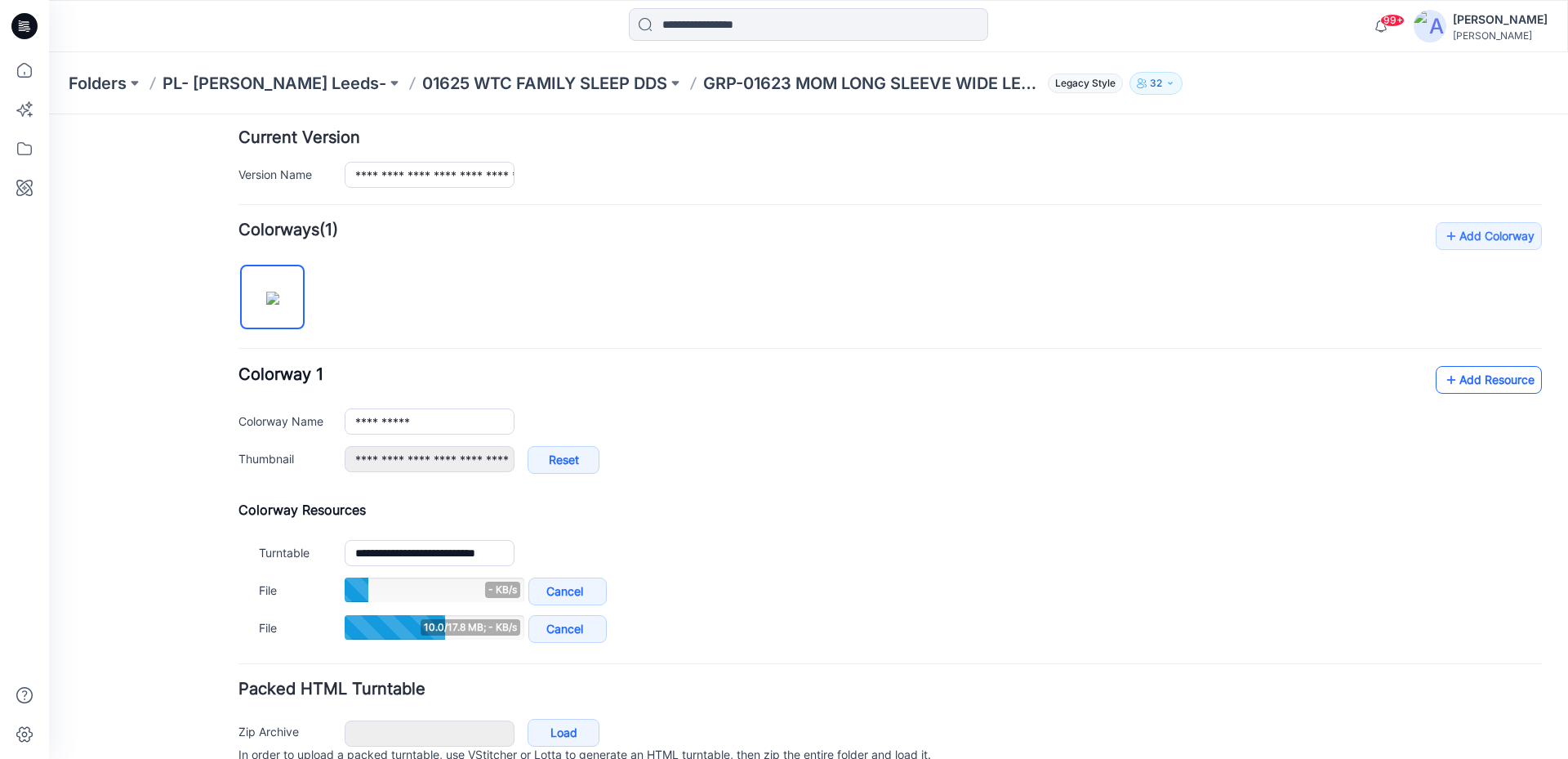
click at [1476, 372] on link "Add Resource" at bounding box center [1489, 380] width 106 height 27
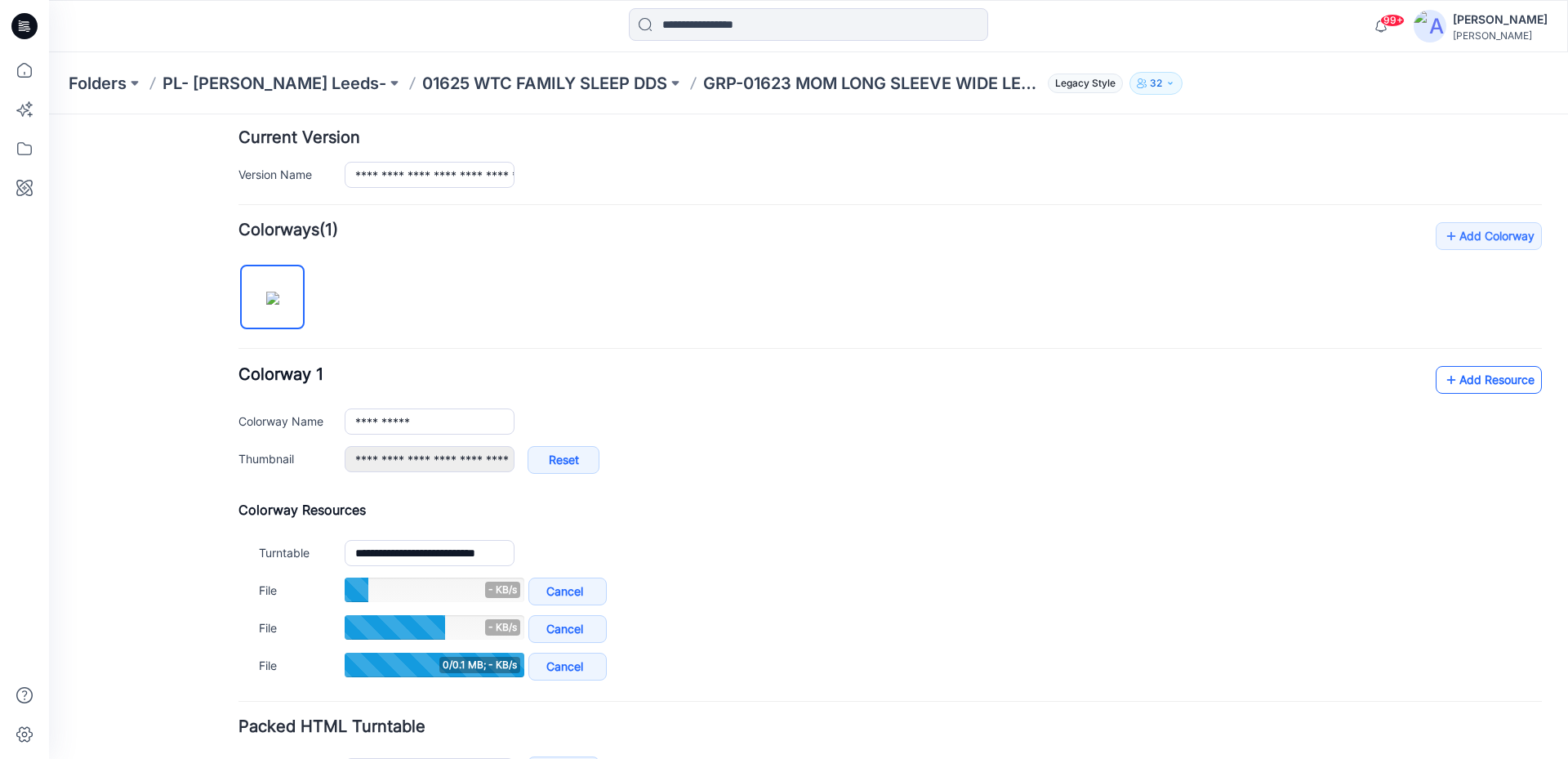
click at [1466, 388] on link "Add Resource" at bounding box center [1489, 380] width 106 height 27
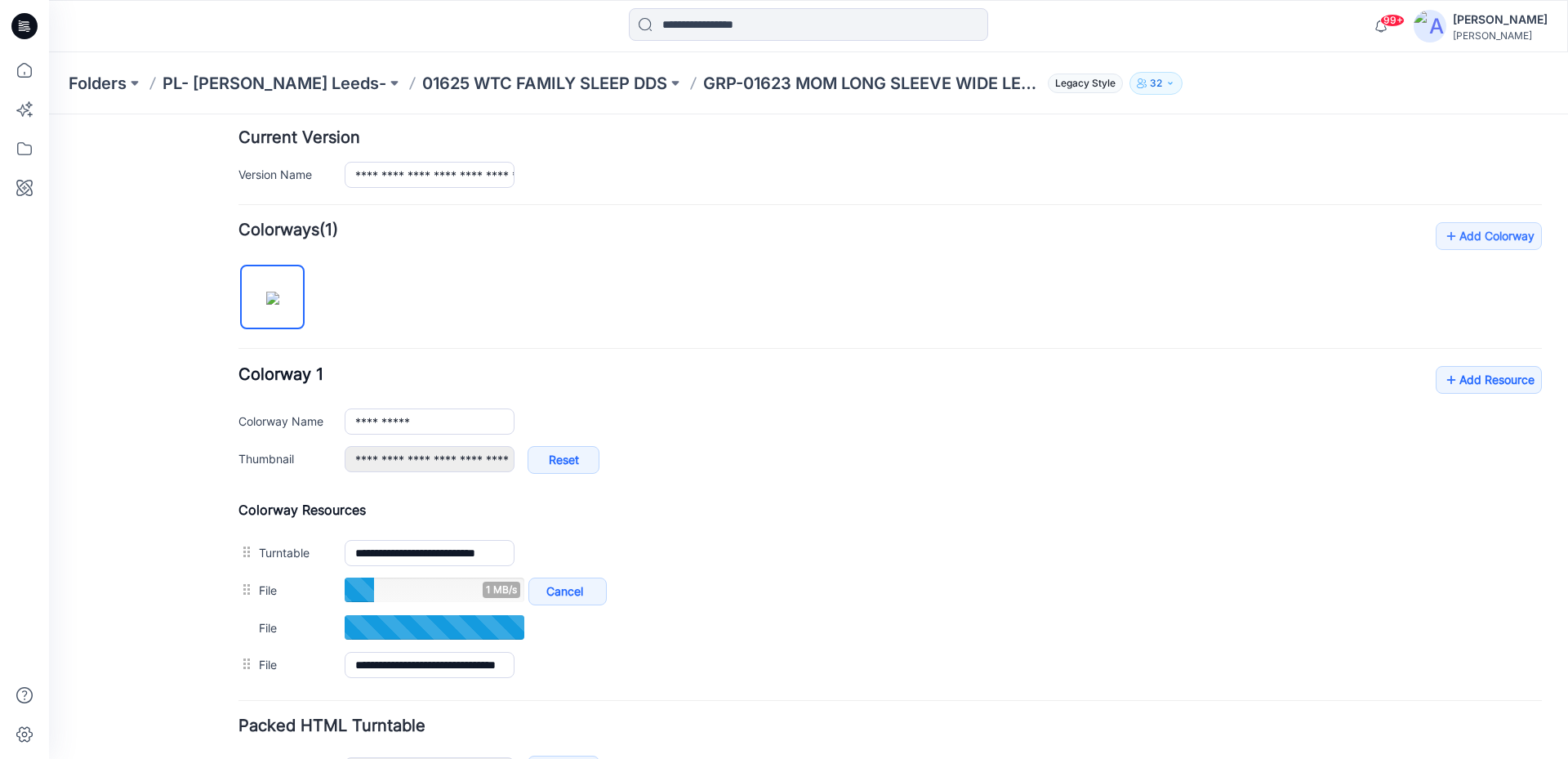
click at [1489, 363] on div "**********" at bounding box center [890, 452] width 1304 height 461
click at [1444, 386] on icon at bounding box center [1451, 379] width 17 height 26
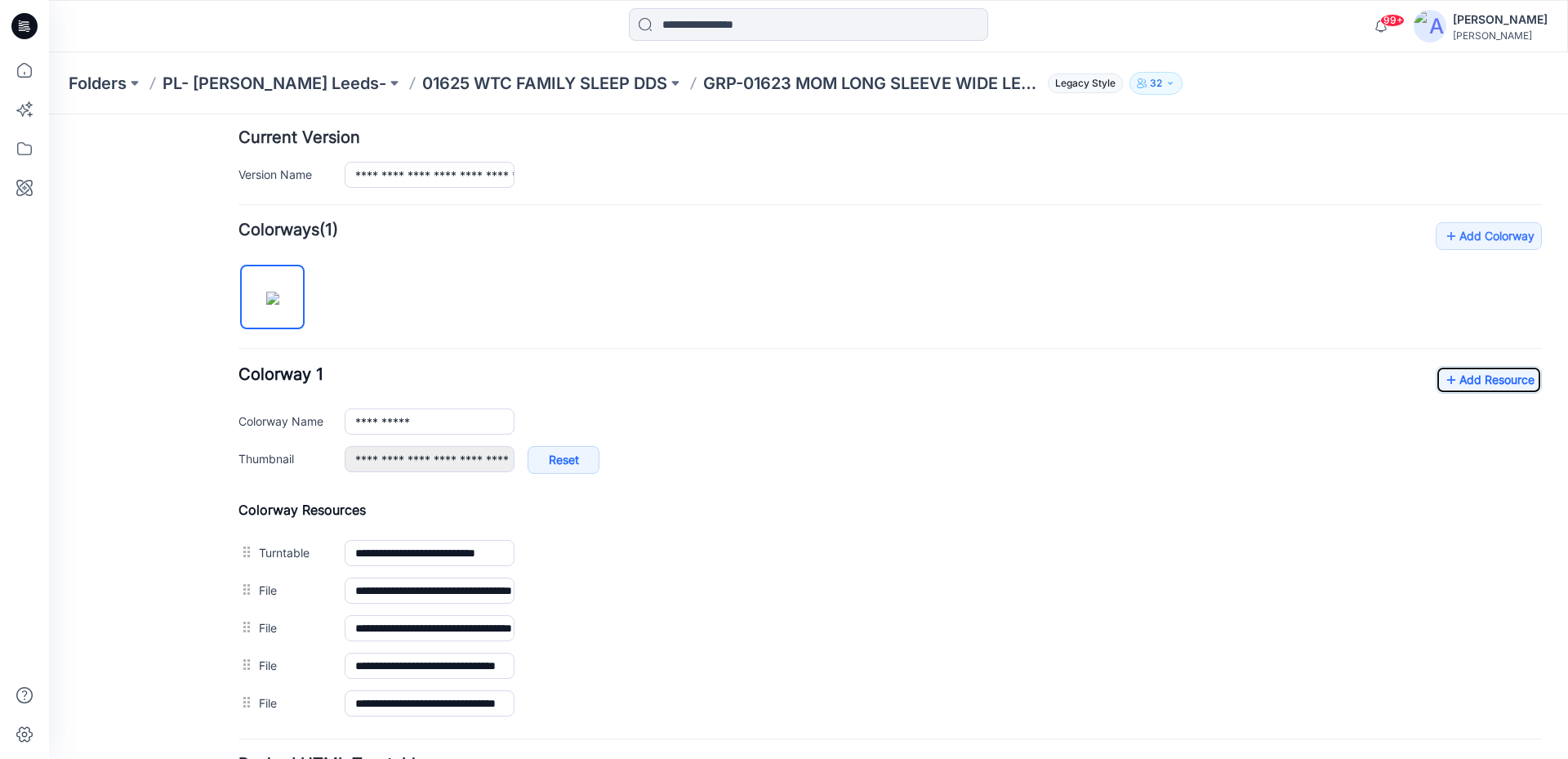
scroll to position [0, 0]
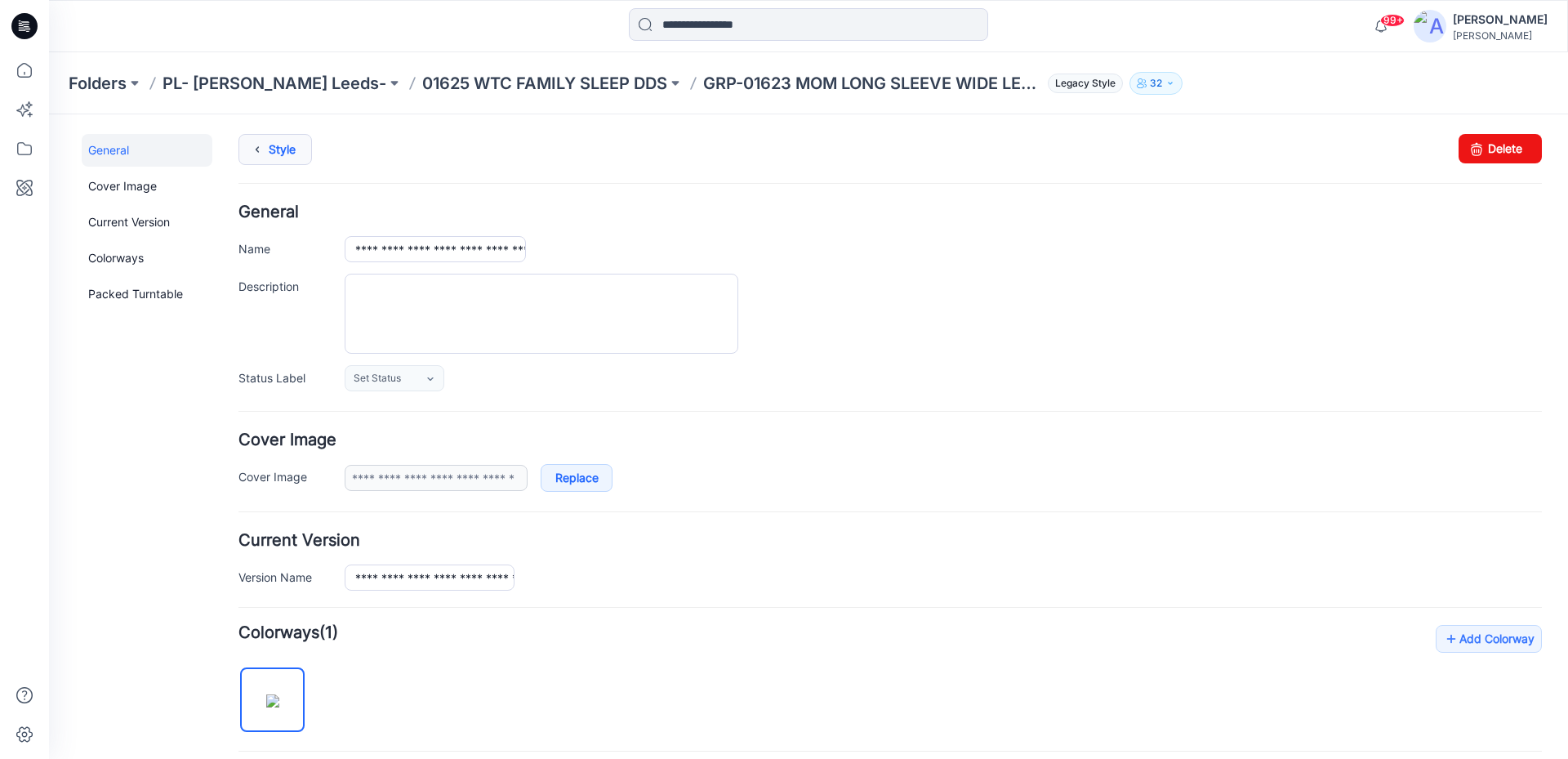
click at [264, 161] on icon at bounding box center [257, 150] width 23 height 29
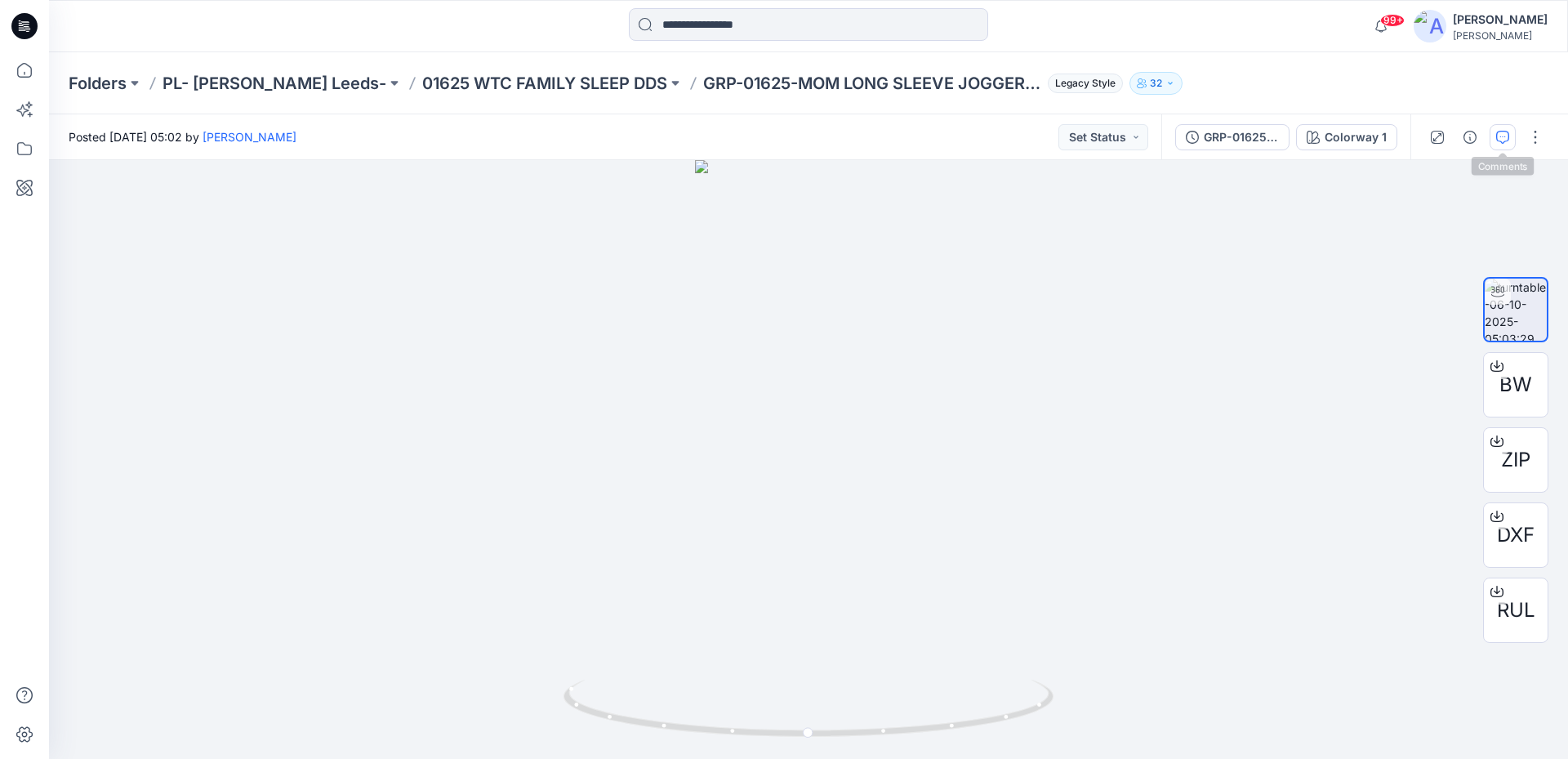
click at [1506, 139] on icon "button" at bounding box center [1502, 136] width 13 height 13
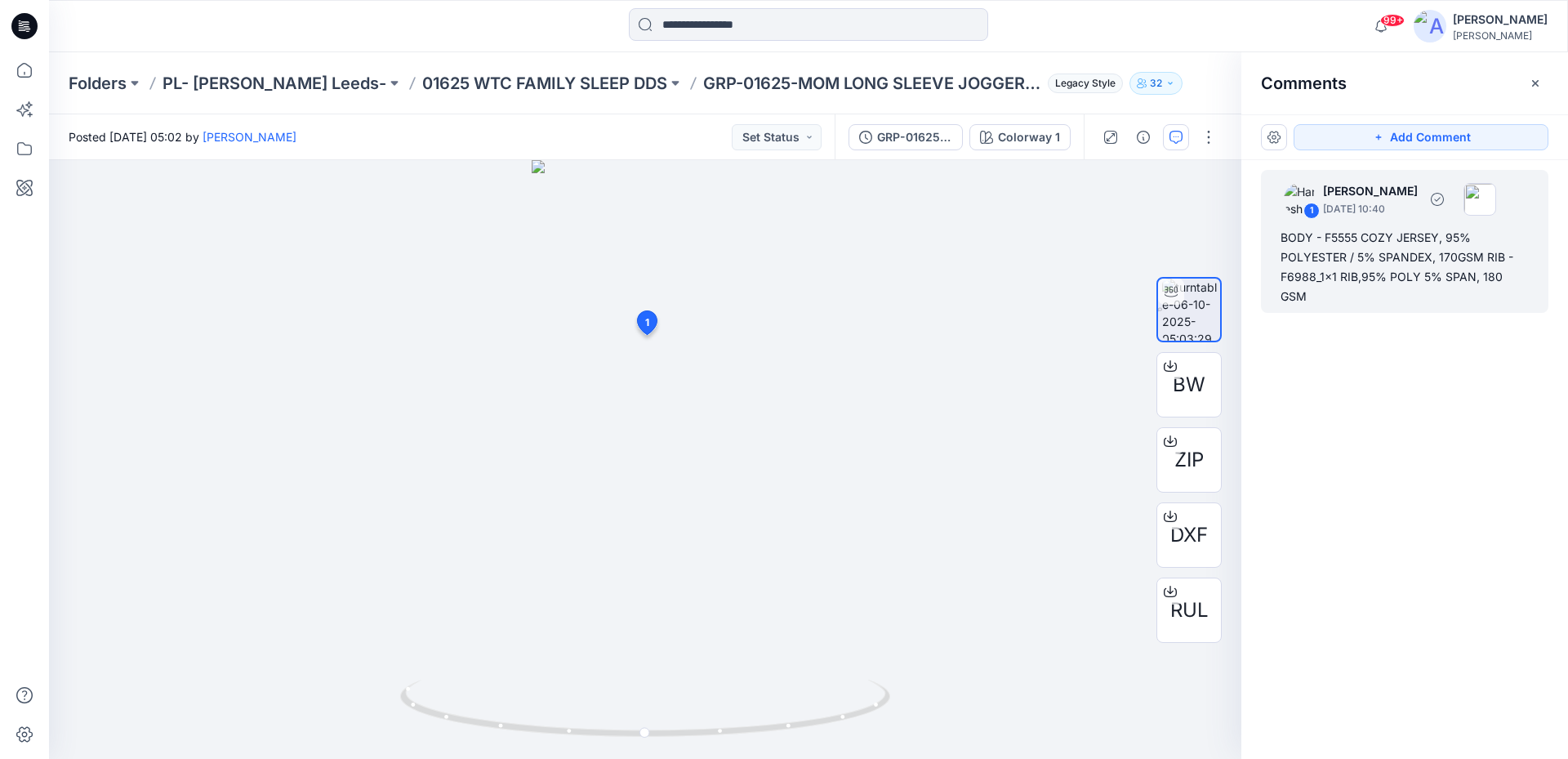
click at [1389, 255] on div "BODY - F5555 COZY JERSEY, 95% POLYESTER / 5% SPANDEX, 170GSM RIB - F6988_1x1 RI…" at bounding box center [1405, 267] width 249 height 78
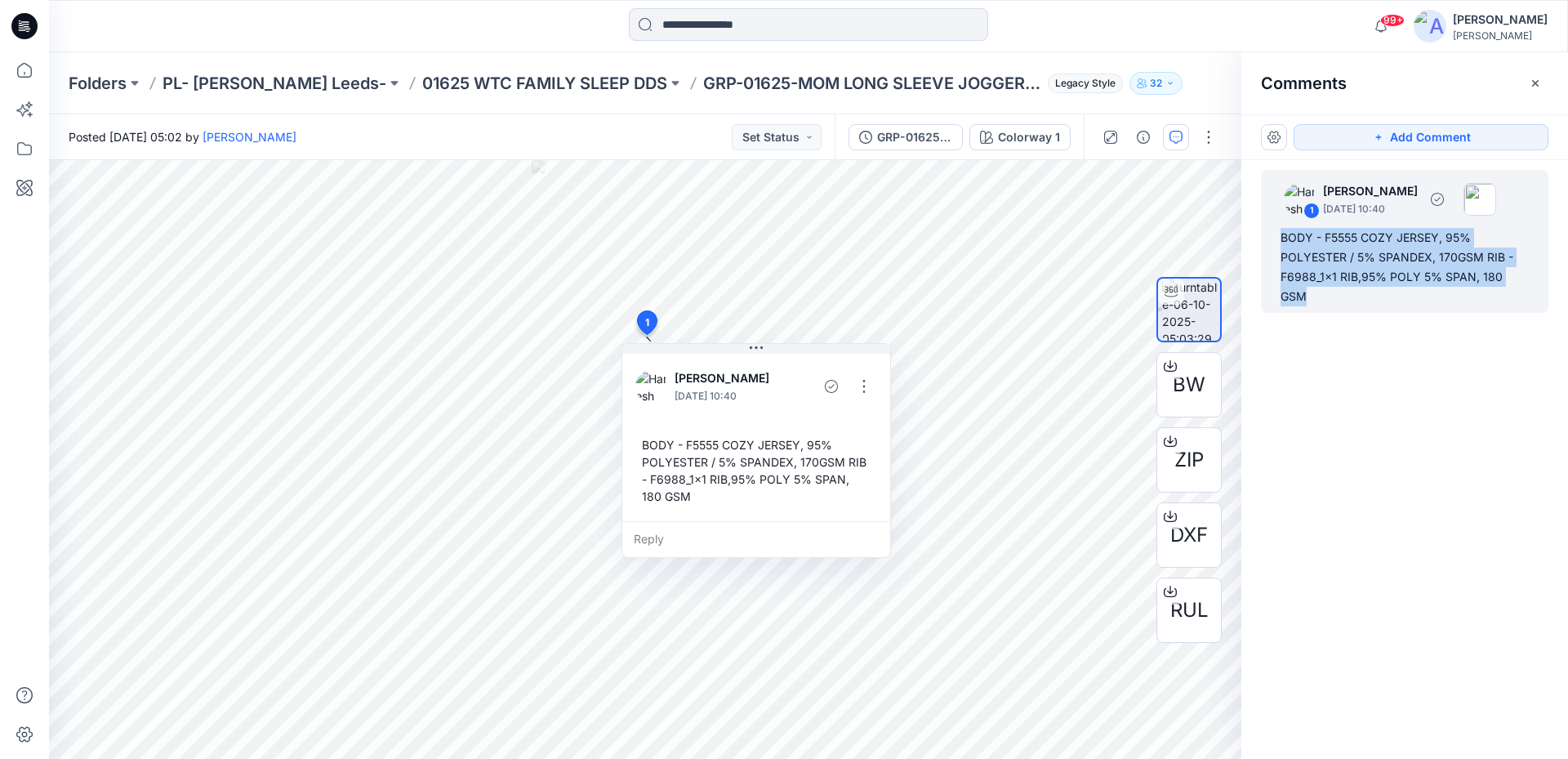
click at [1389, 255] on div "BODY - F5555 COZY JERSEY, 95% POLYESTER / 5% SPANDEX, 170GSM RIB - F6988_1x1 RI…" at bounding box center [1405, 267] width 249 height 78
copy div "BODY - F5555 COZY JERSEY, 95% POLYESTER / 5% SPANDEX, 170GSM RIB - F6988_1x1 RI…"
click at [1536, 78] on icon "button" at bounding box center [1535, 82] width 13 height 13
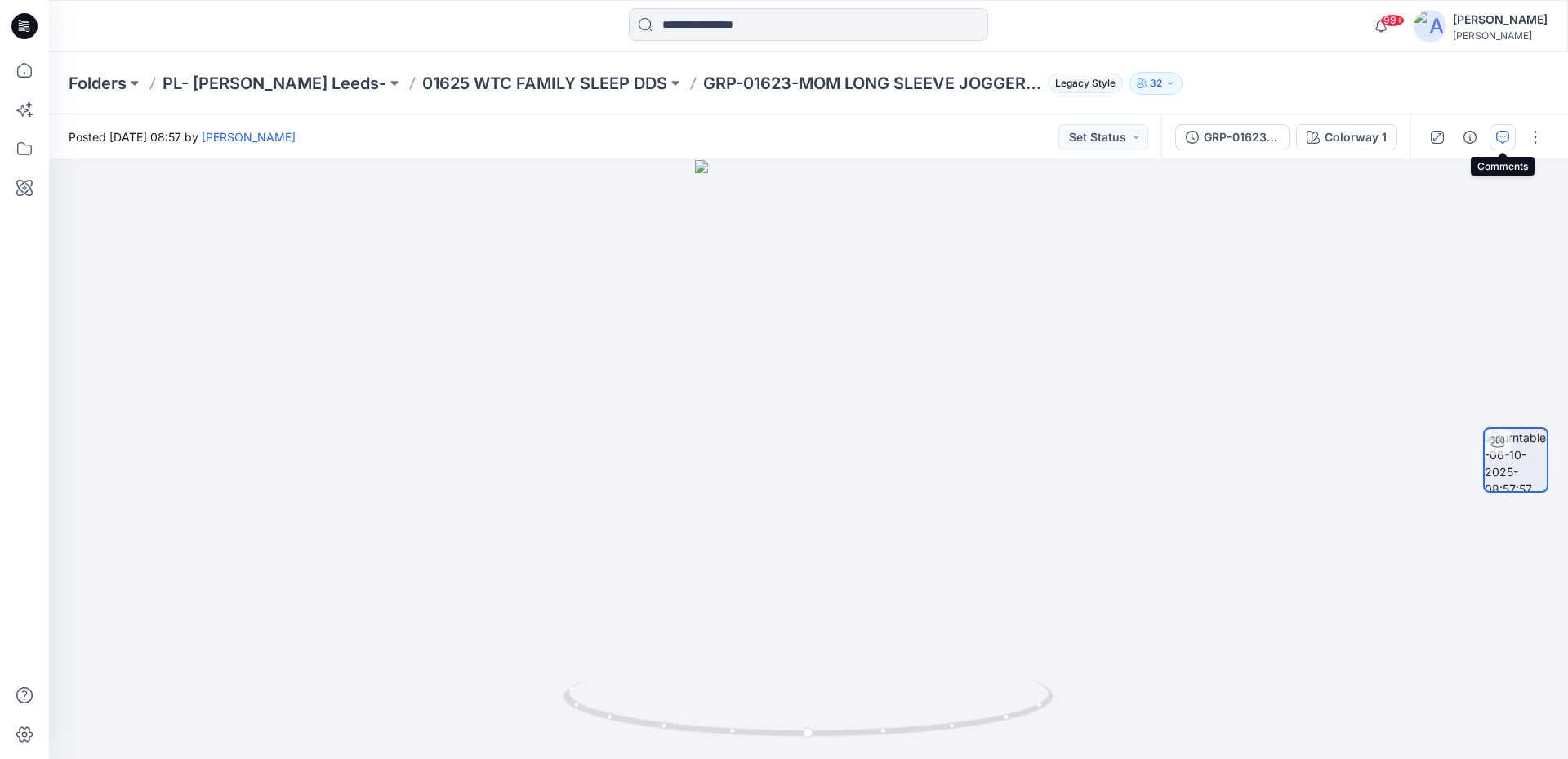
click at [1497, 135] on icon "button" at bounding box center [1502, 136] width 13 height 13
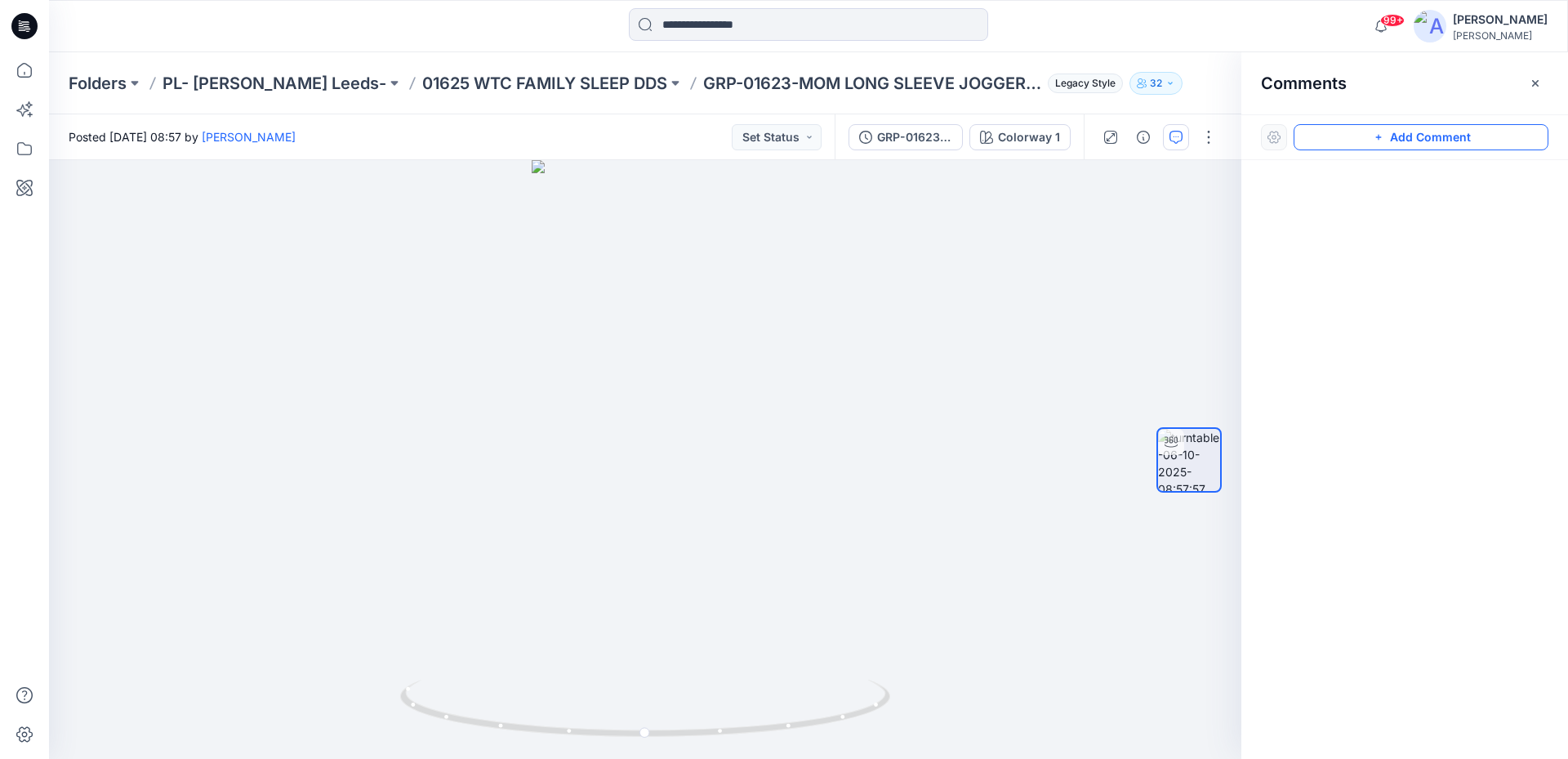
click at [1371, 145] on button "Add Comment" at bounding box center [1421, 137] width 255 height 26
click at [670, 322] on div "1" at bounding box center [645, 458] width 1193 height 598
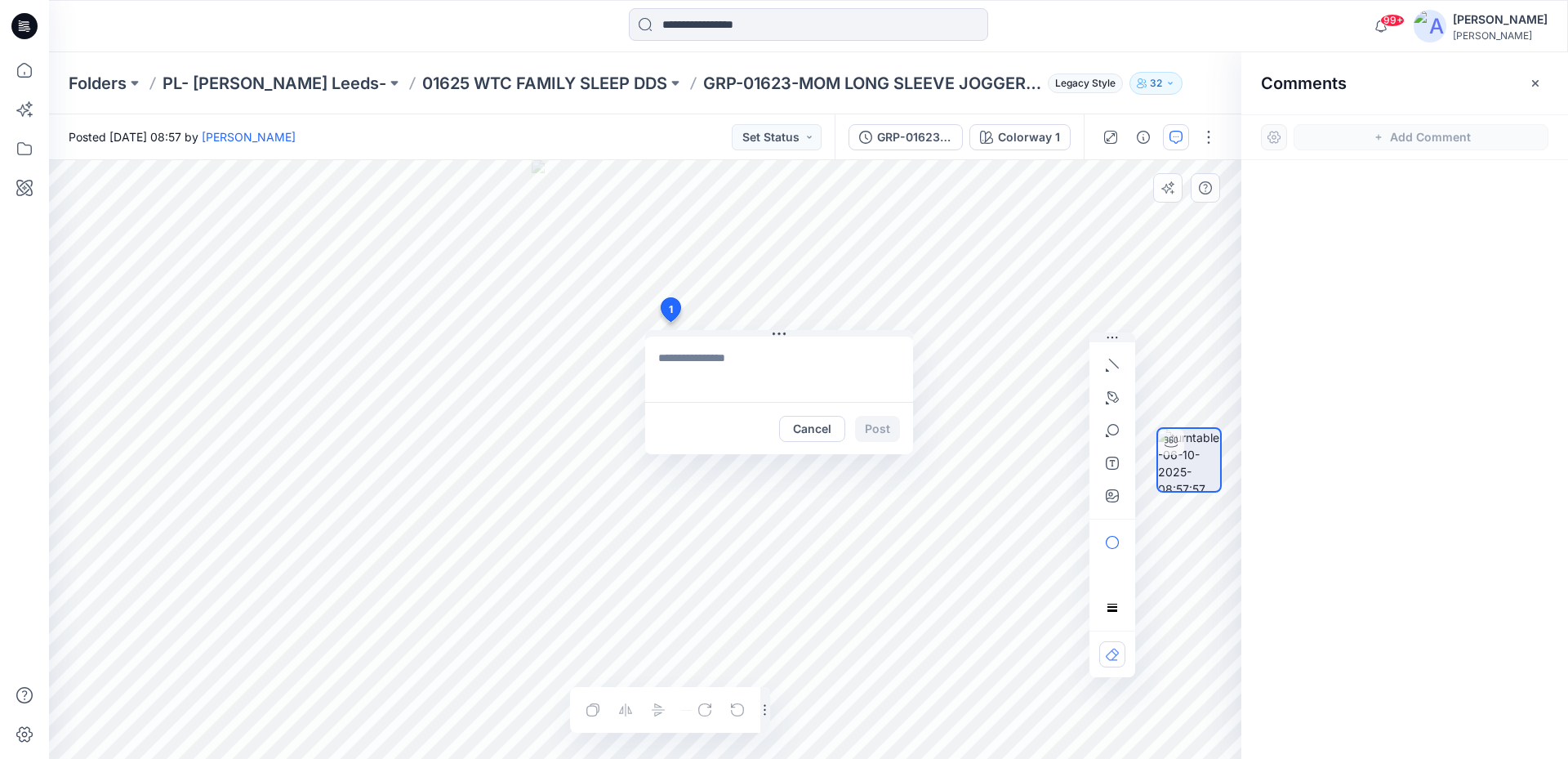
type textarea "**********"
click at [889, 420] on button "Post" at bounding box center [878, 428] width 45 height 26
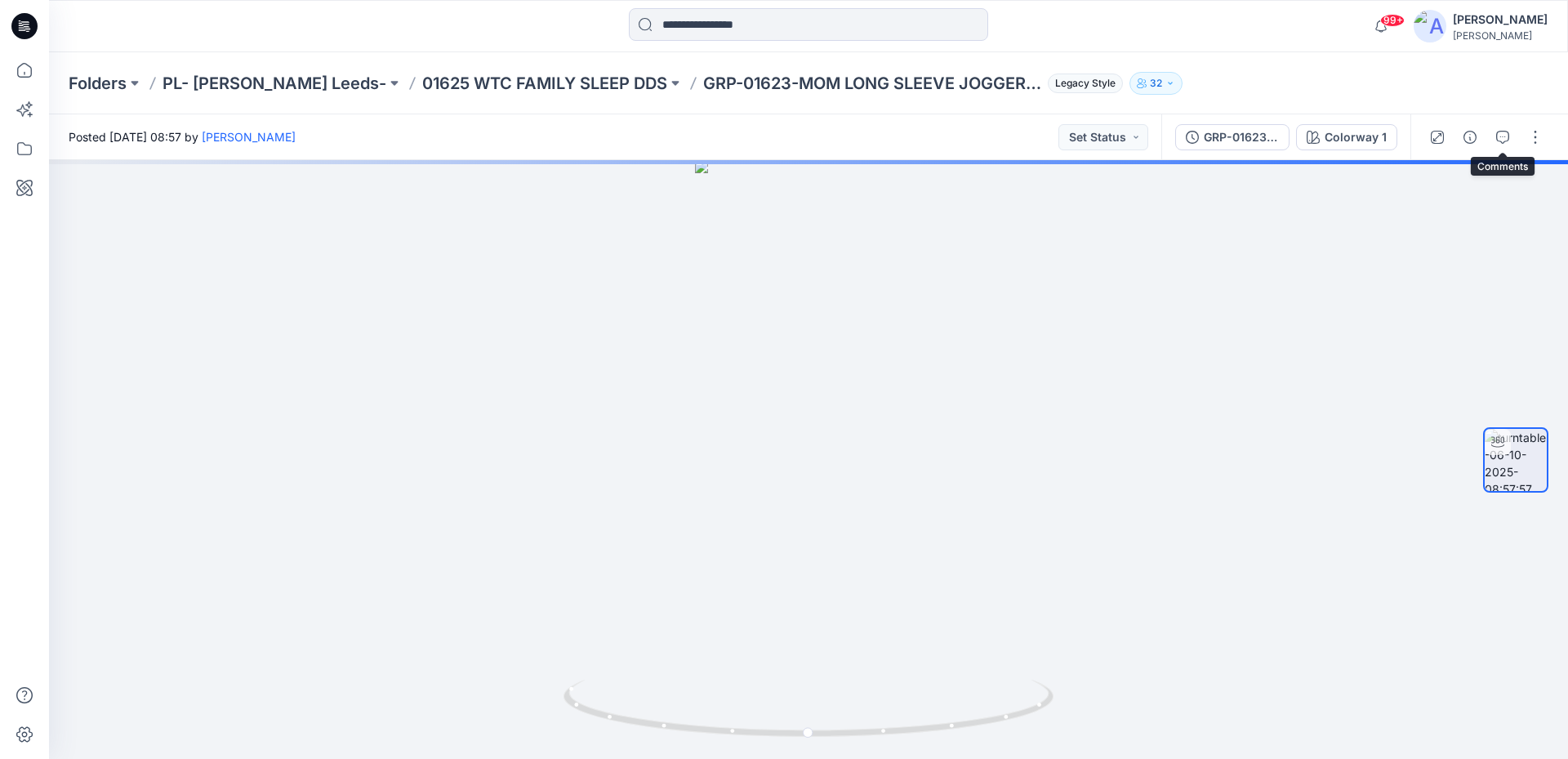
click at [1506, 133] on icon "button" at bounding box center [1502, 136] width 13 height 13
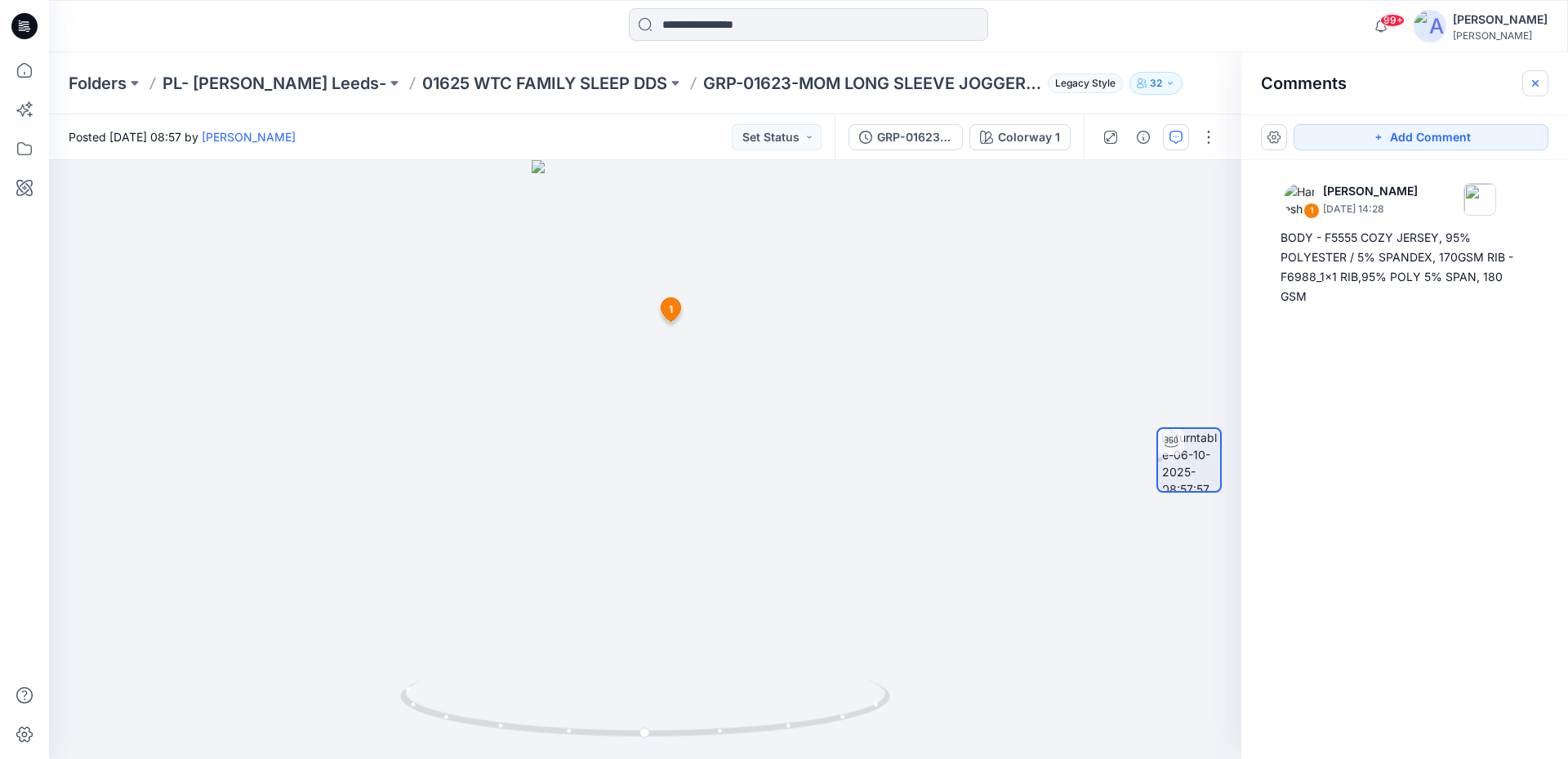
click at [1525, 77] on button "button" at bounding box center [1536, 83] width 26 height 26
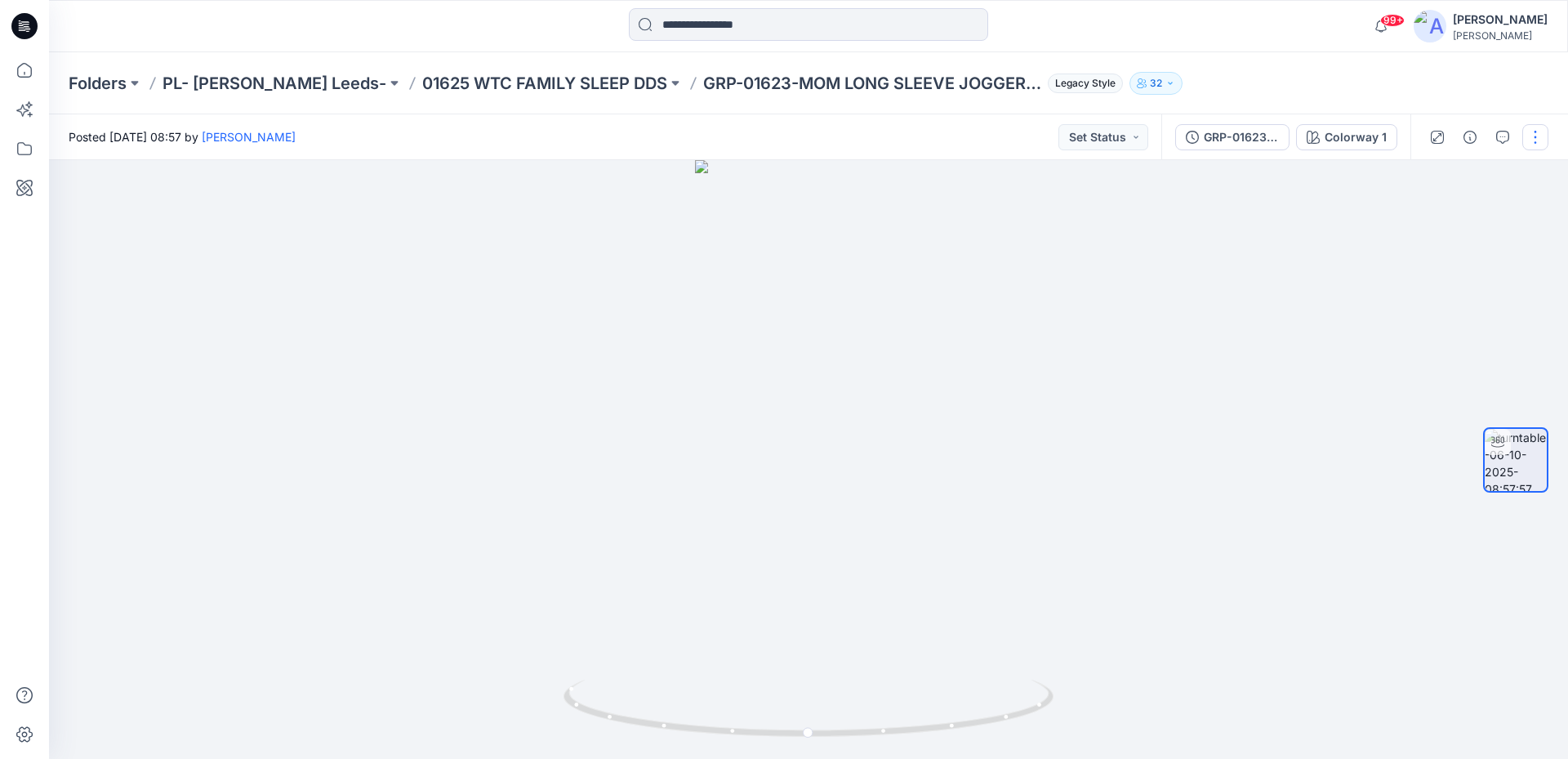
click at [1533, 133] on button "button" at bounding box center [1536, 137] width 26 height 26
click at [1473, 169] on button "Edit" at bounding box center [1466, 174] width 150 height 30
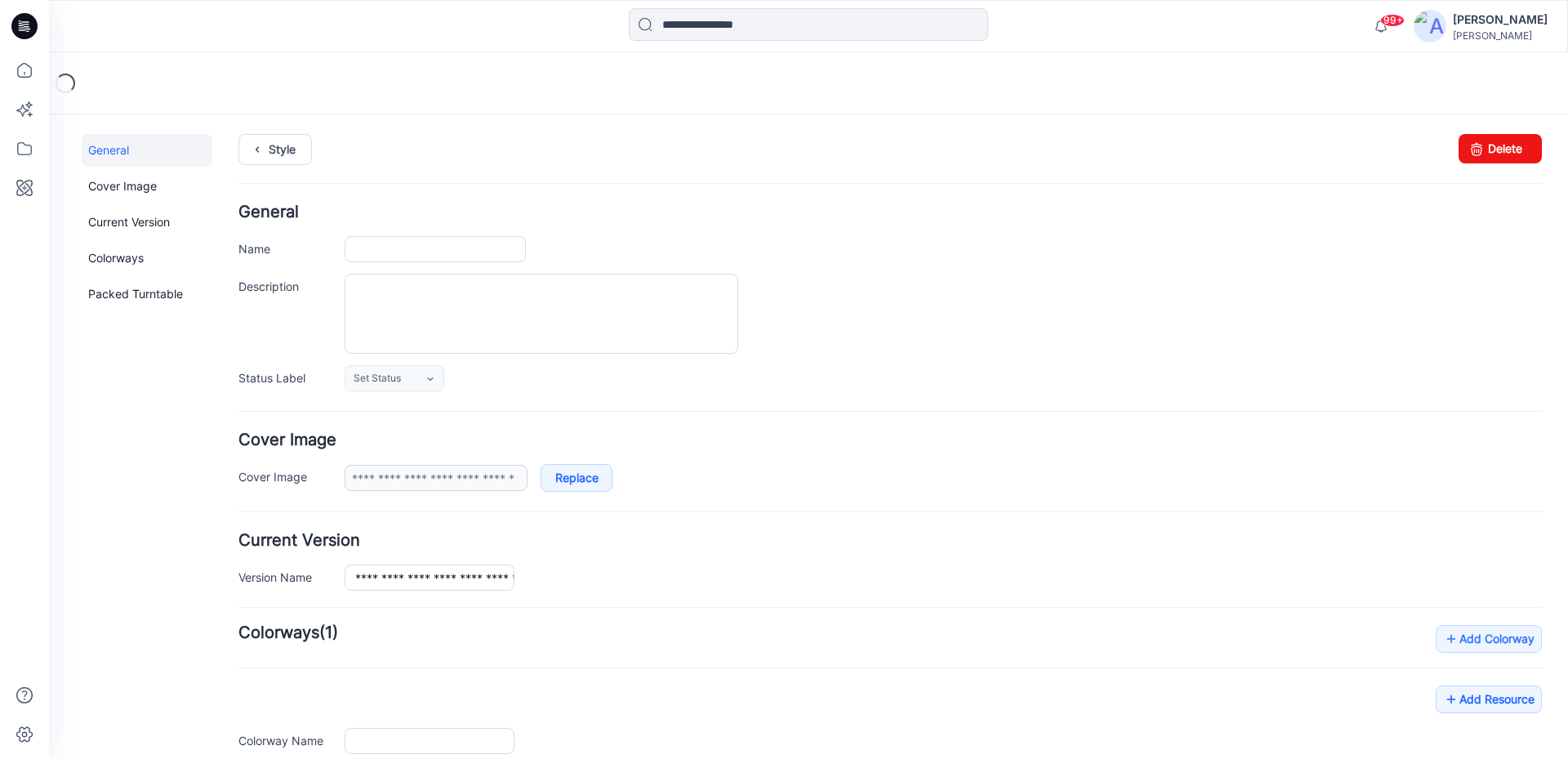
type input "**********"
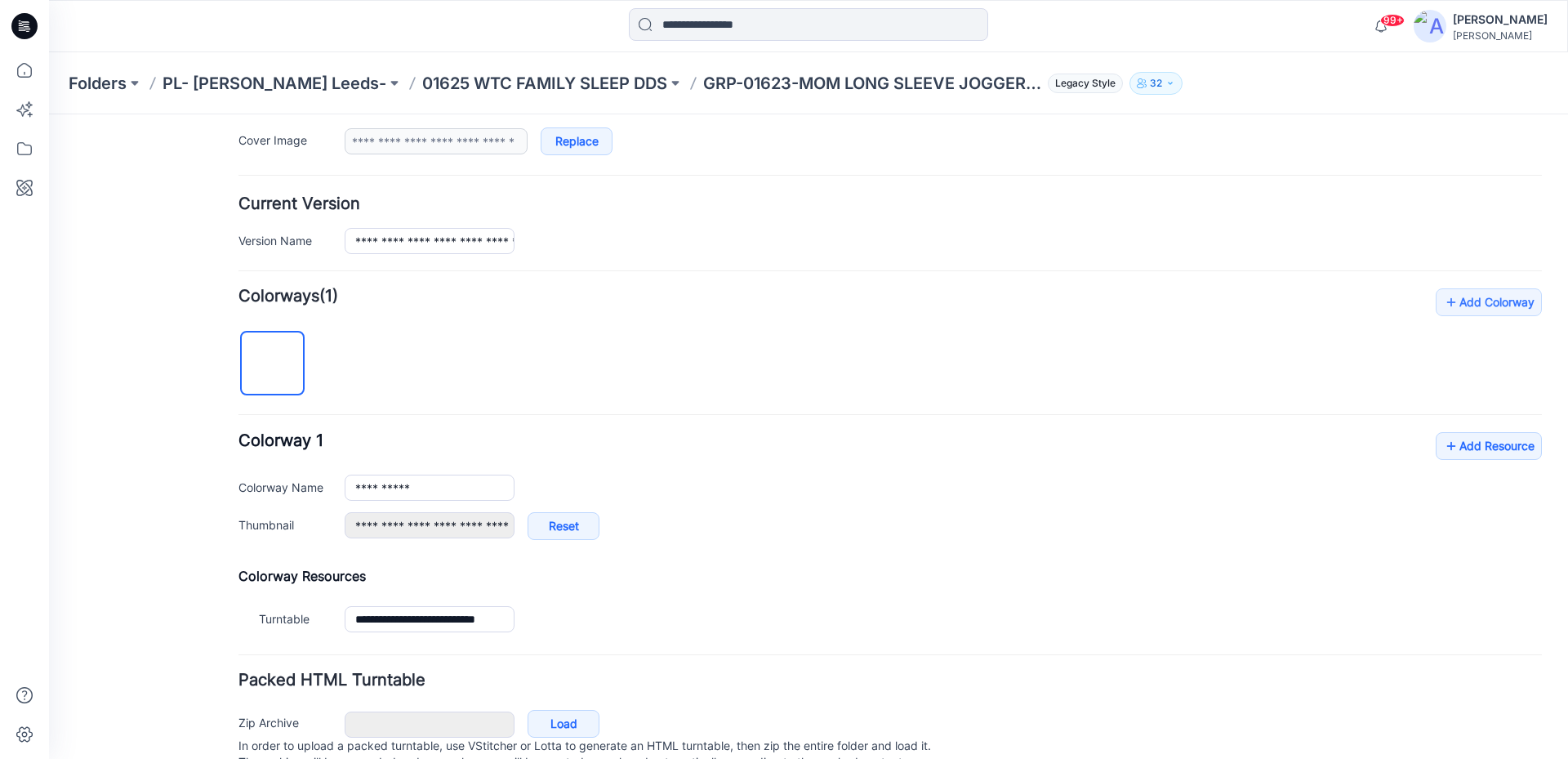
scroll to position [403, 0]
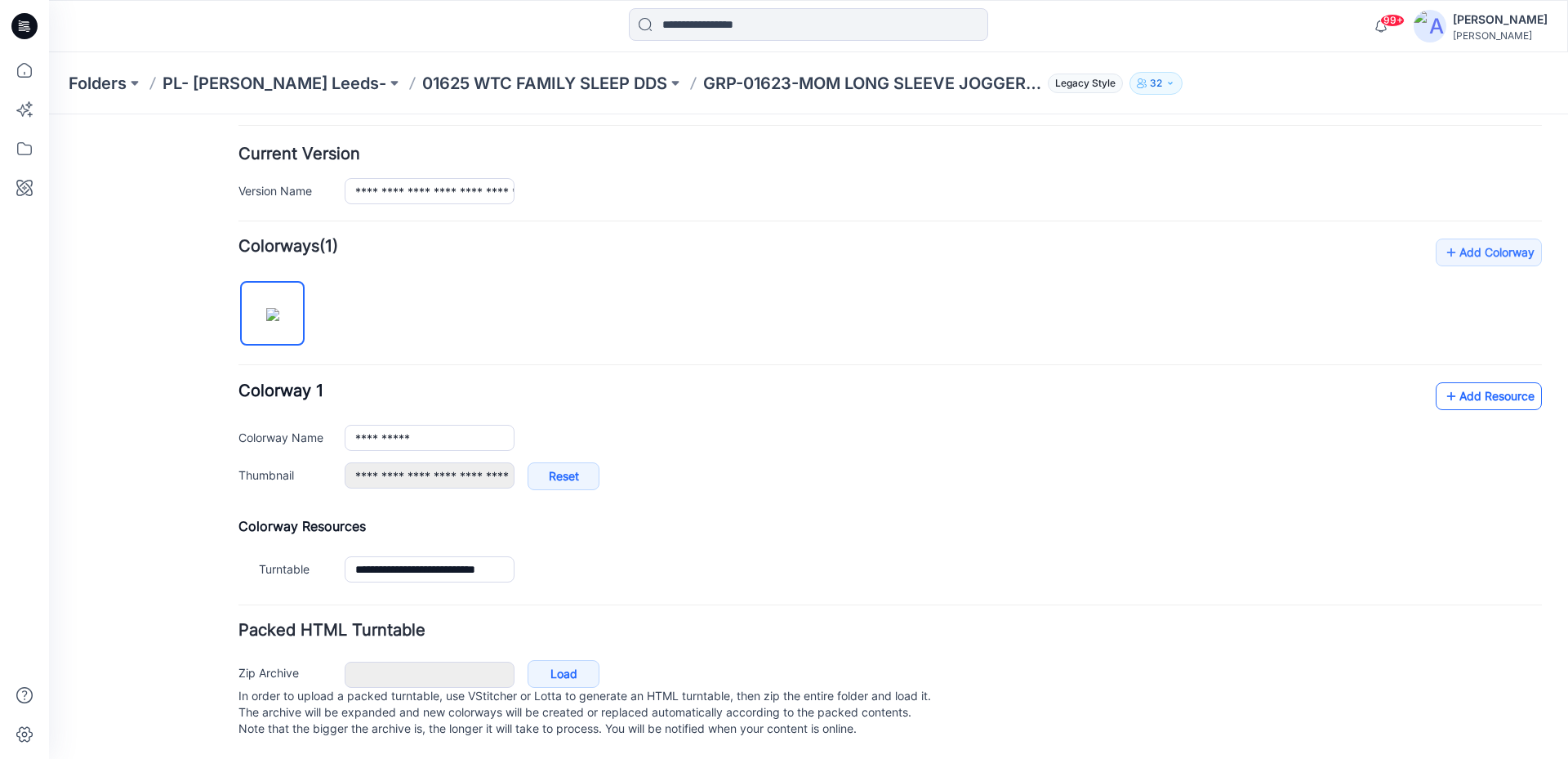
click at [1473, 382] on link "Add Resource" at bounding box center [1489, 396] width 106 height 27
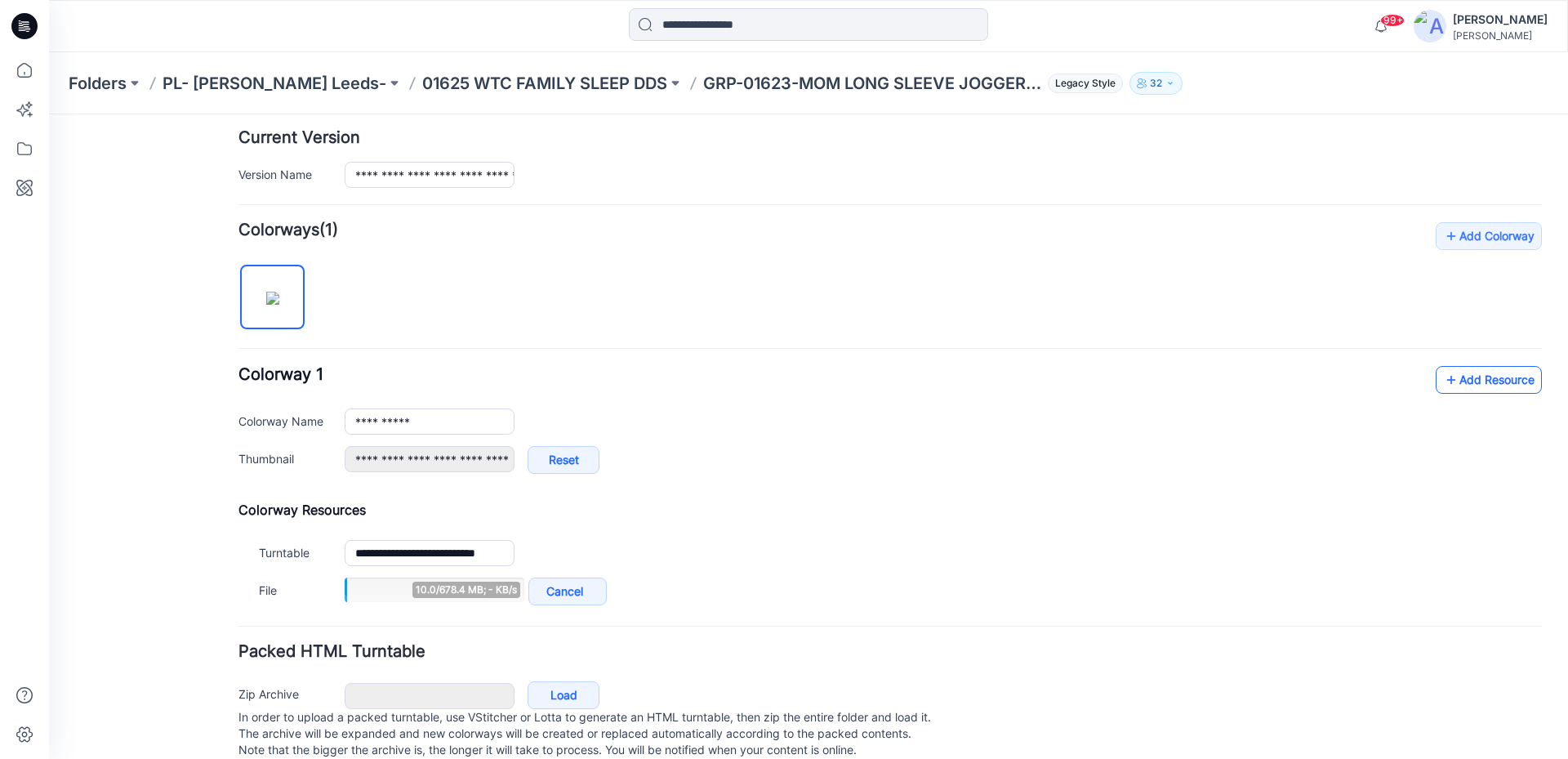
click at [1466, 378] on link "Add Resource" at bounding box center [1489, 380] width 106 height 27
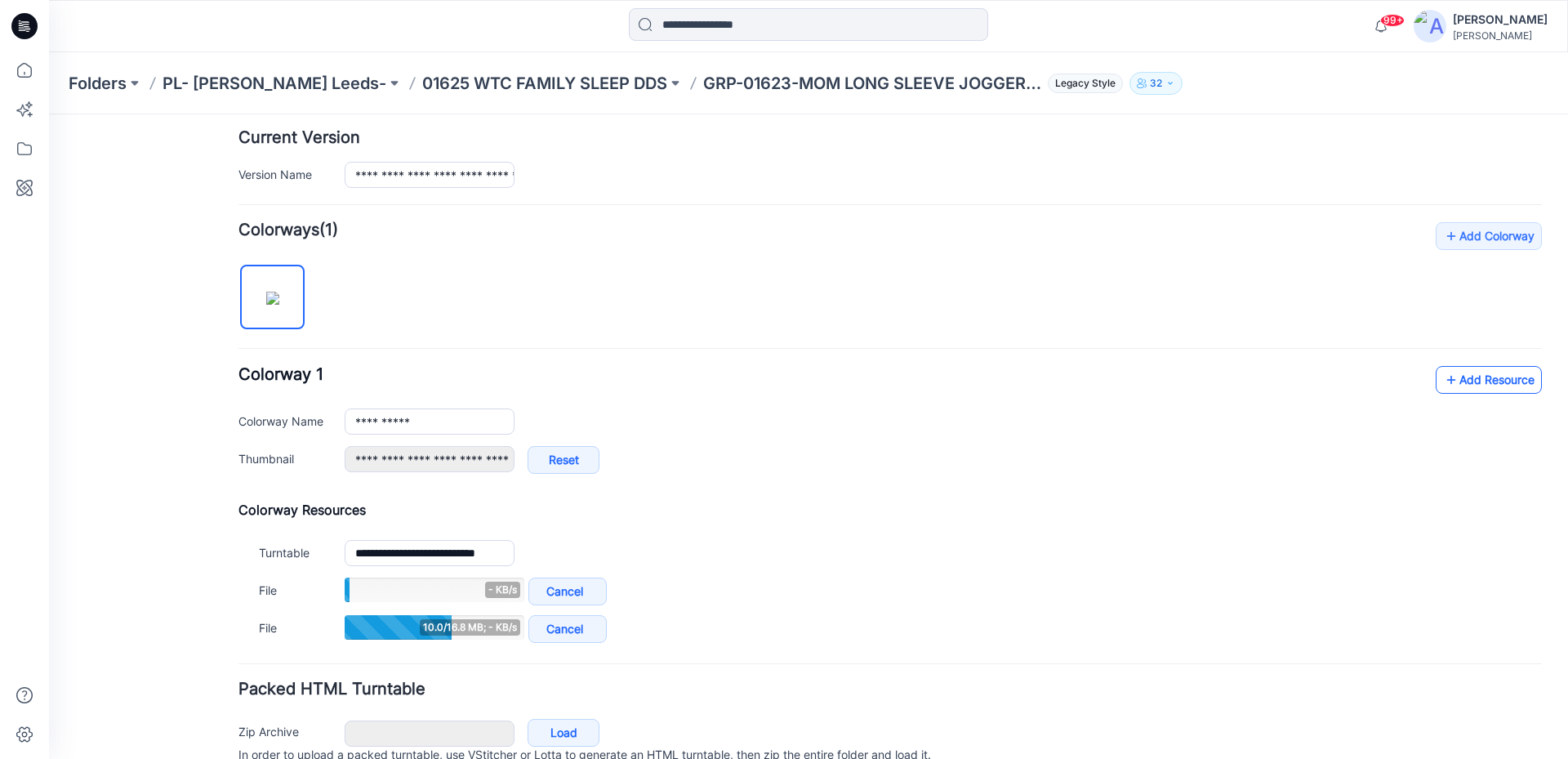
click at [1457, 384] on link "Add Resource" at bounding box center [1489, 380] width 106 height 27
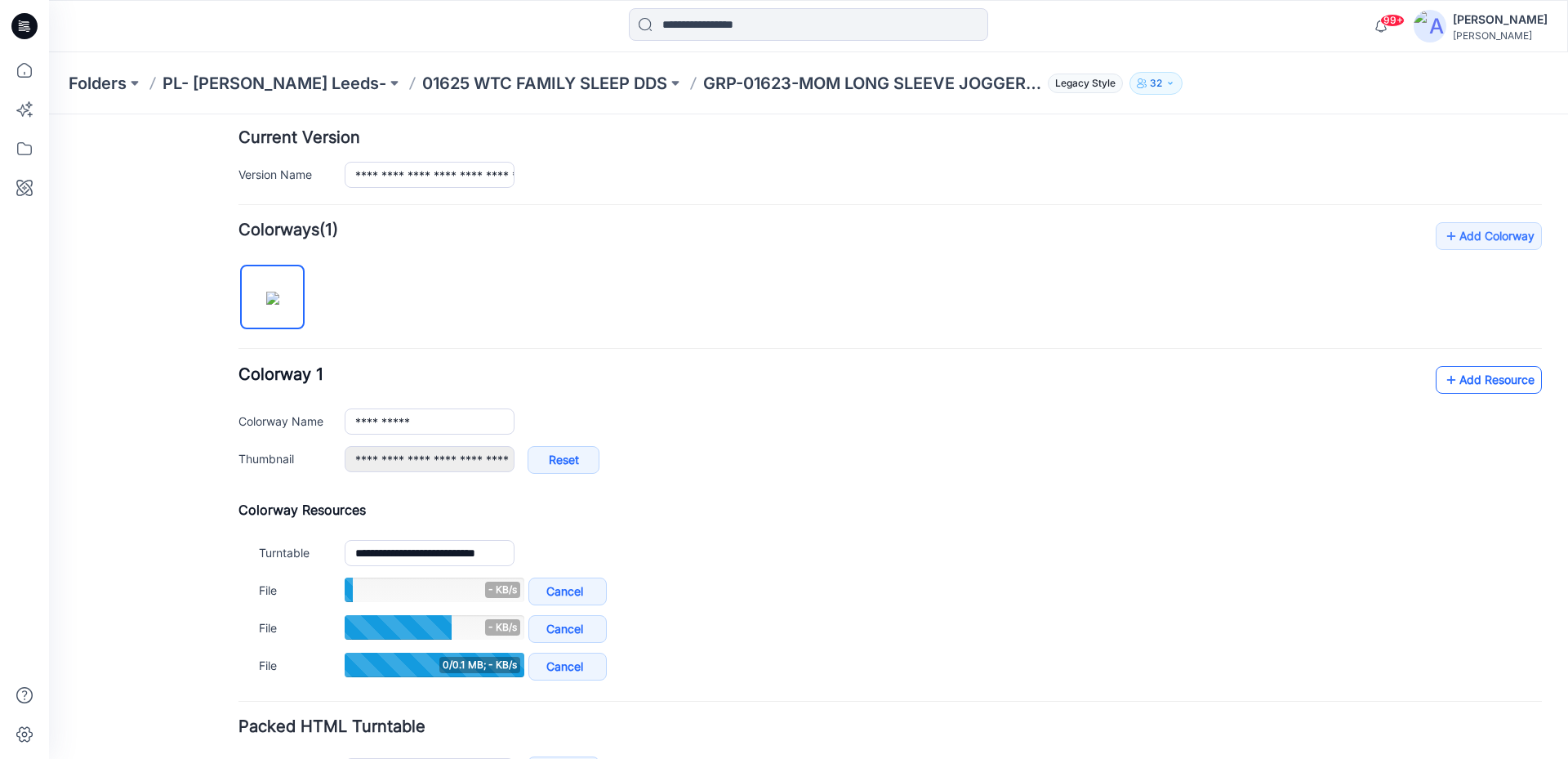
click at [1471, 383] on link "Add Resource" at bounding box center [1489, 380] width 106 height 27
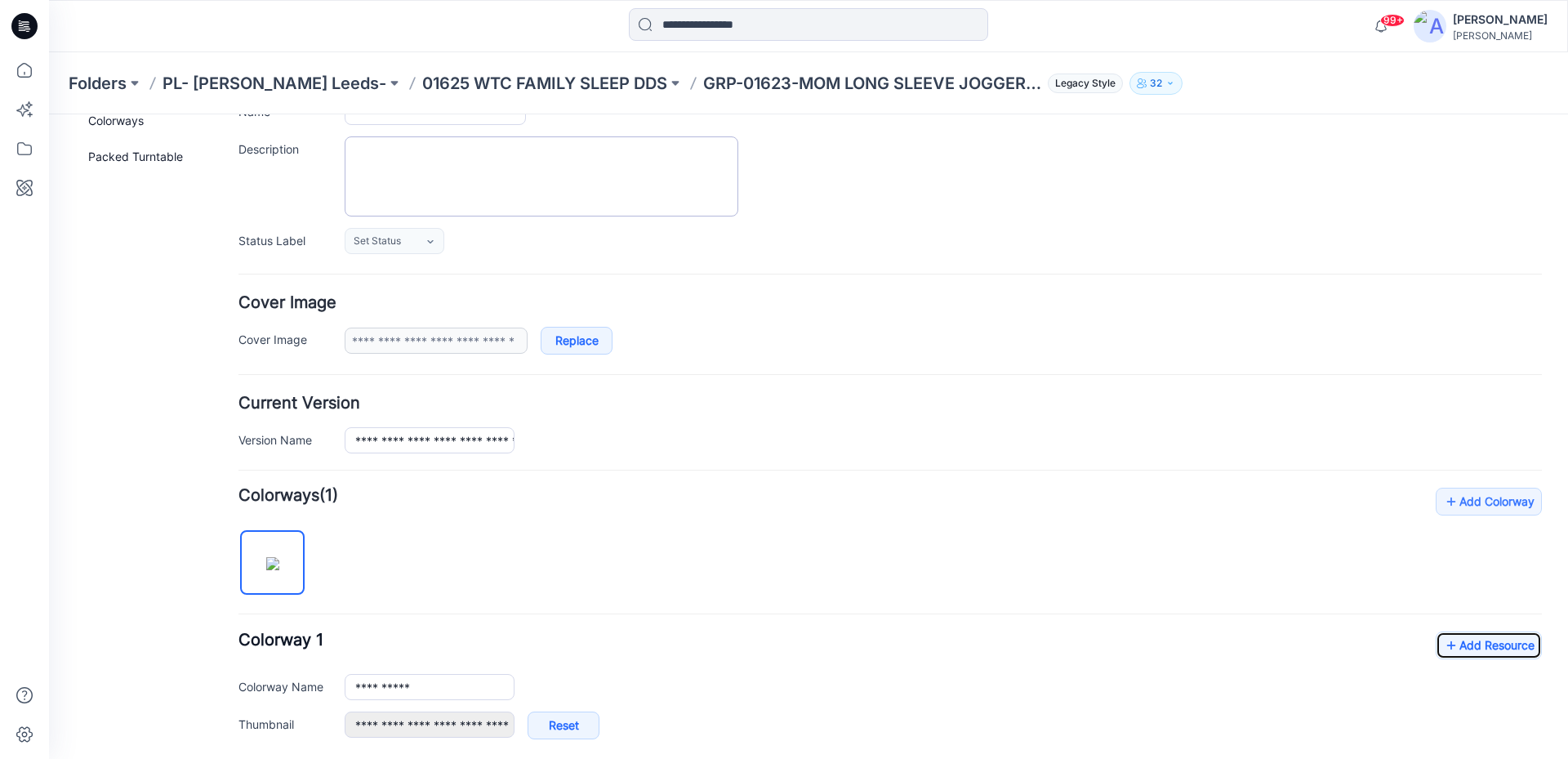
scroll to position [0, 0]
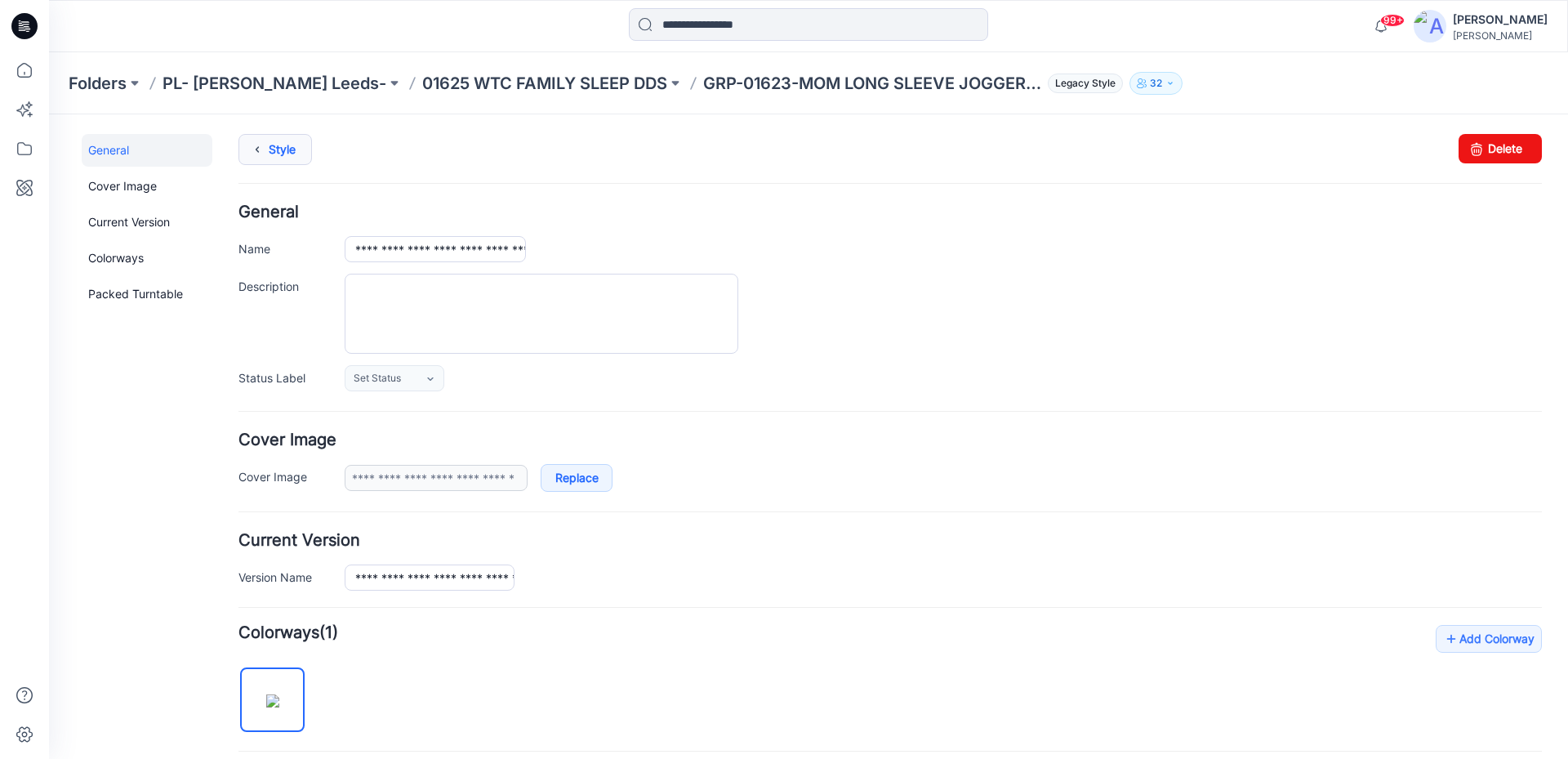
click at [255, 158] on icon at bounding box center [257, 150] width 23 height 29
